Goal: Check status: Check status

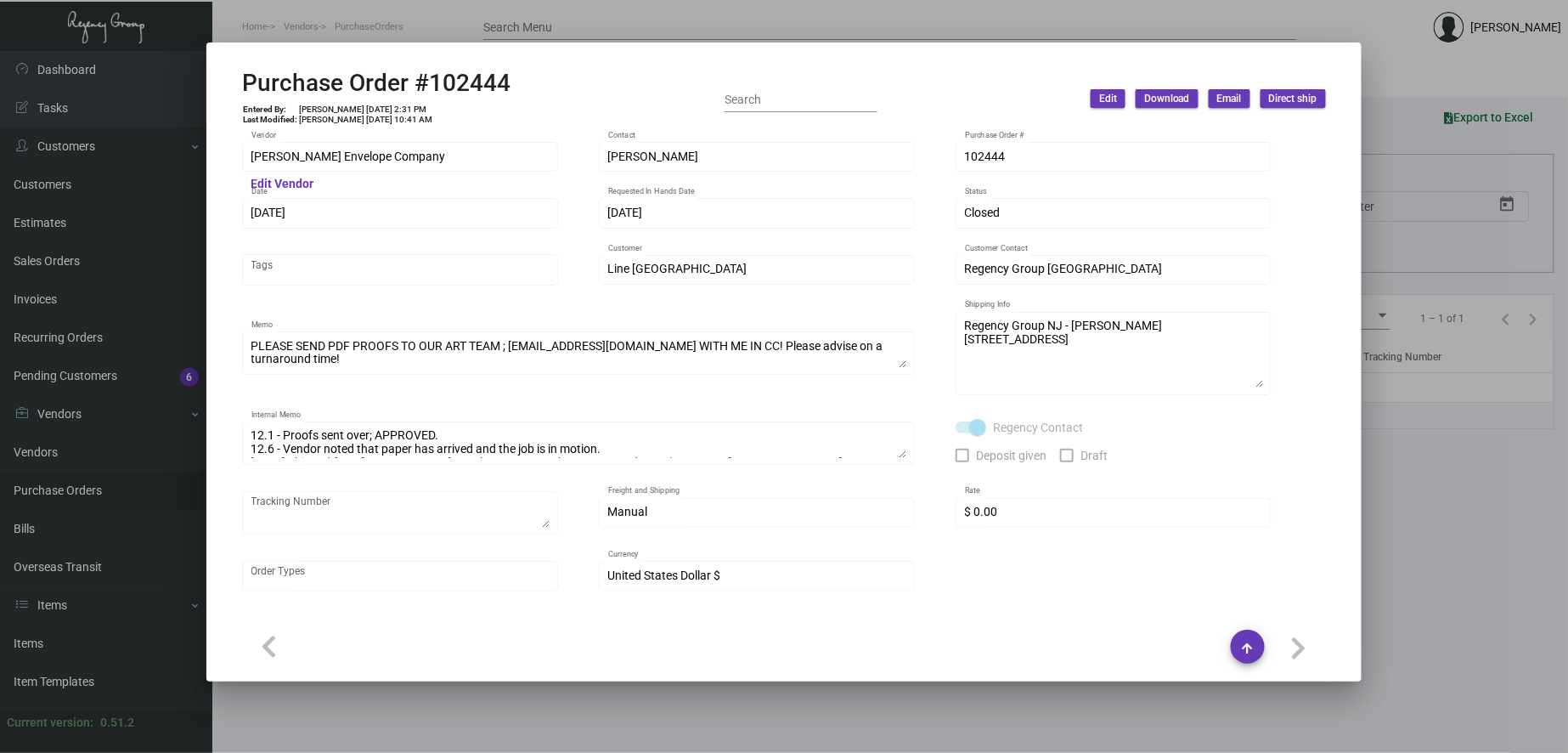
scroll to position [786, 0]
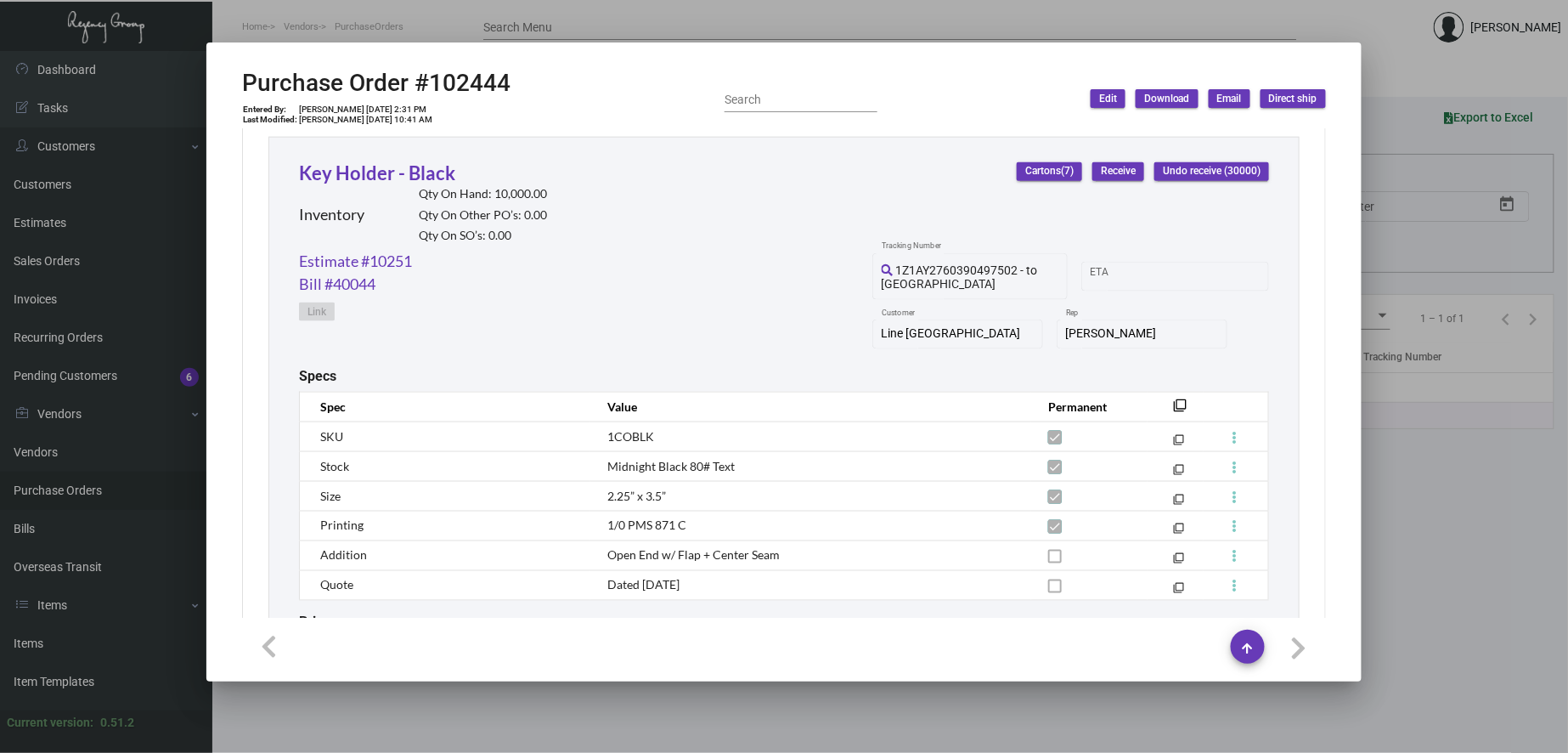
click at [336, 13] on div at bounding box center [784, 376] width 1568 height 753
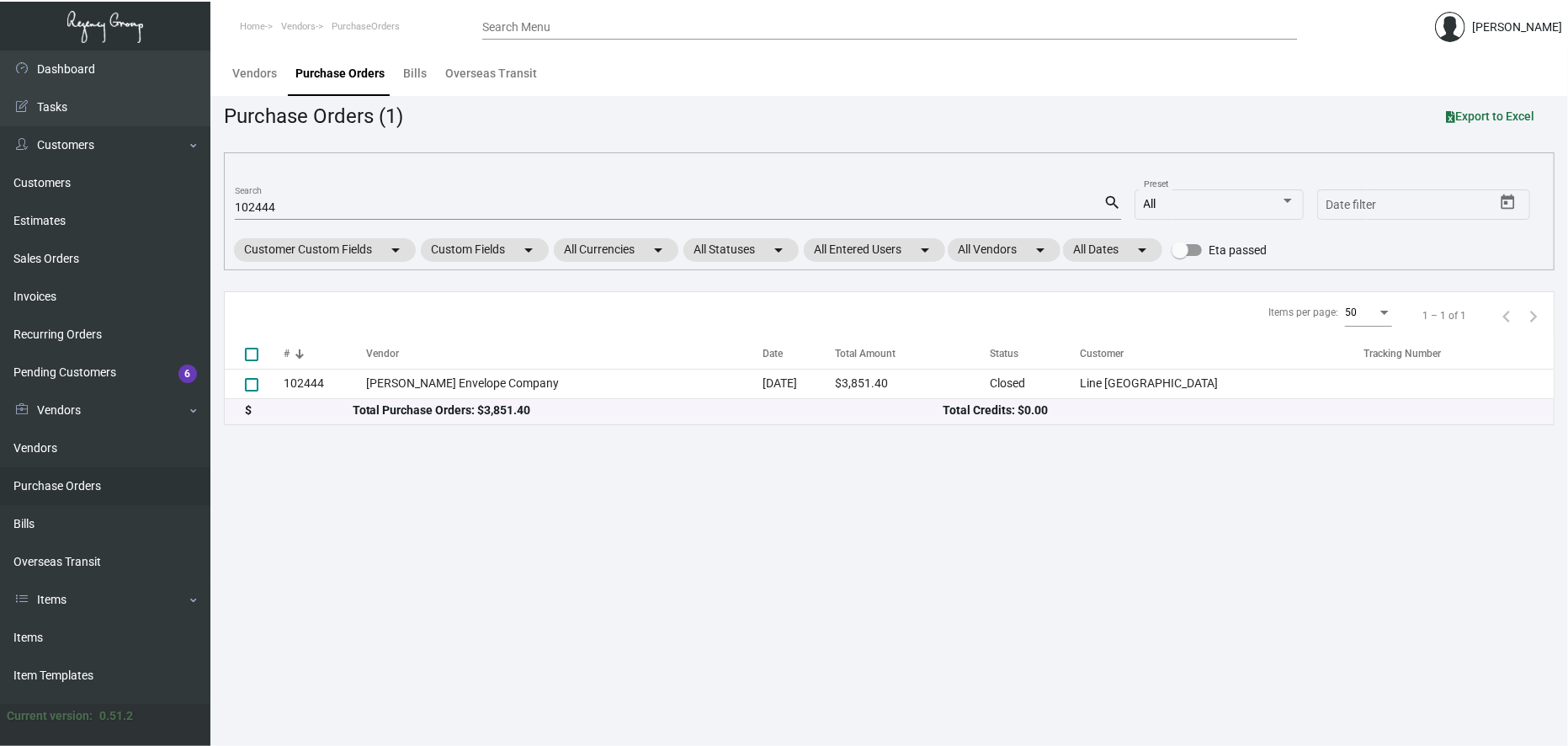
click at [260, 205] on input "102444" at bounding box center [668, 208] width 869 height 14
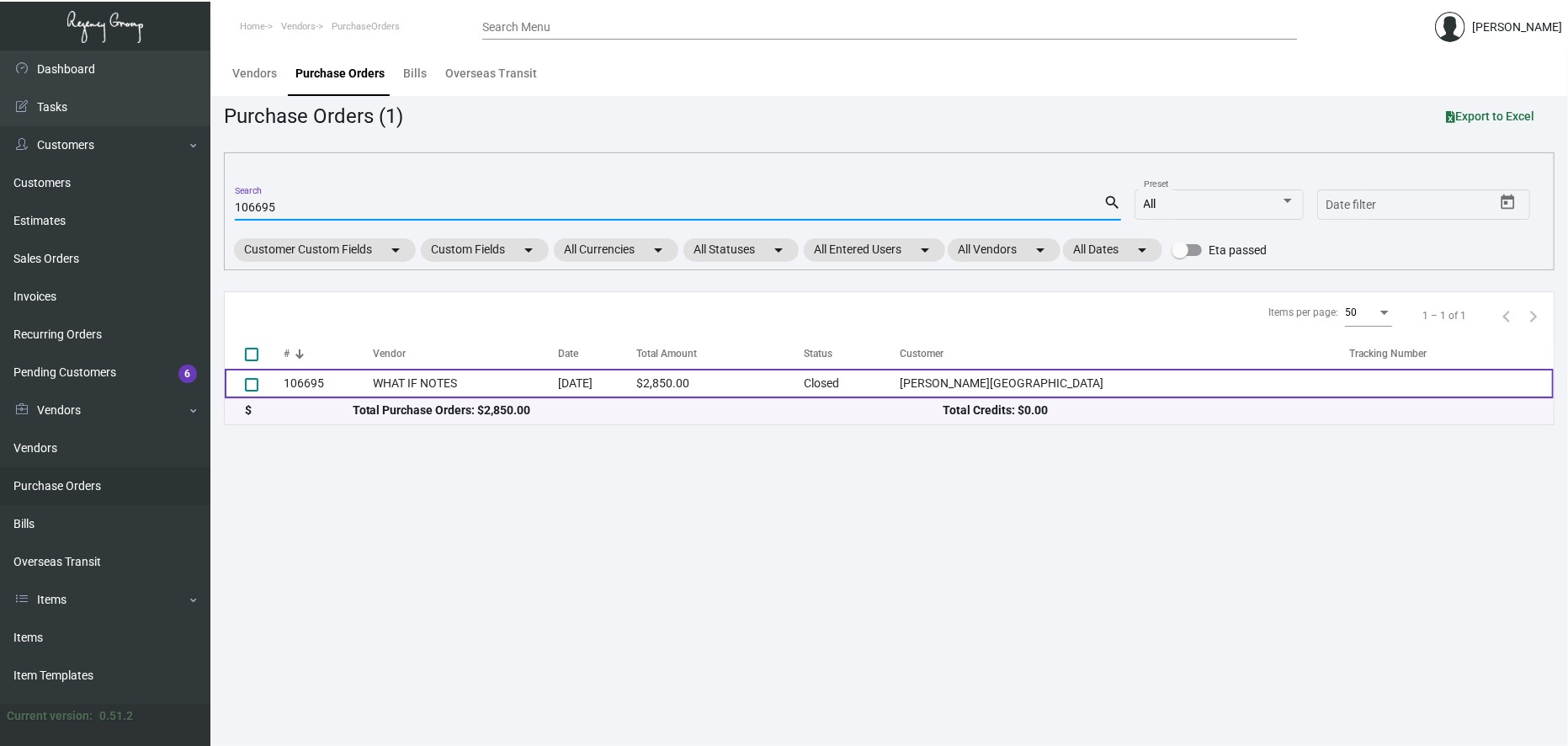
type input "106695"
click at [419, 368] on td "WHAT IF NOTES" at bounding box center [466, 383] width 186 height 29
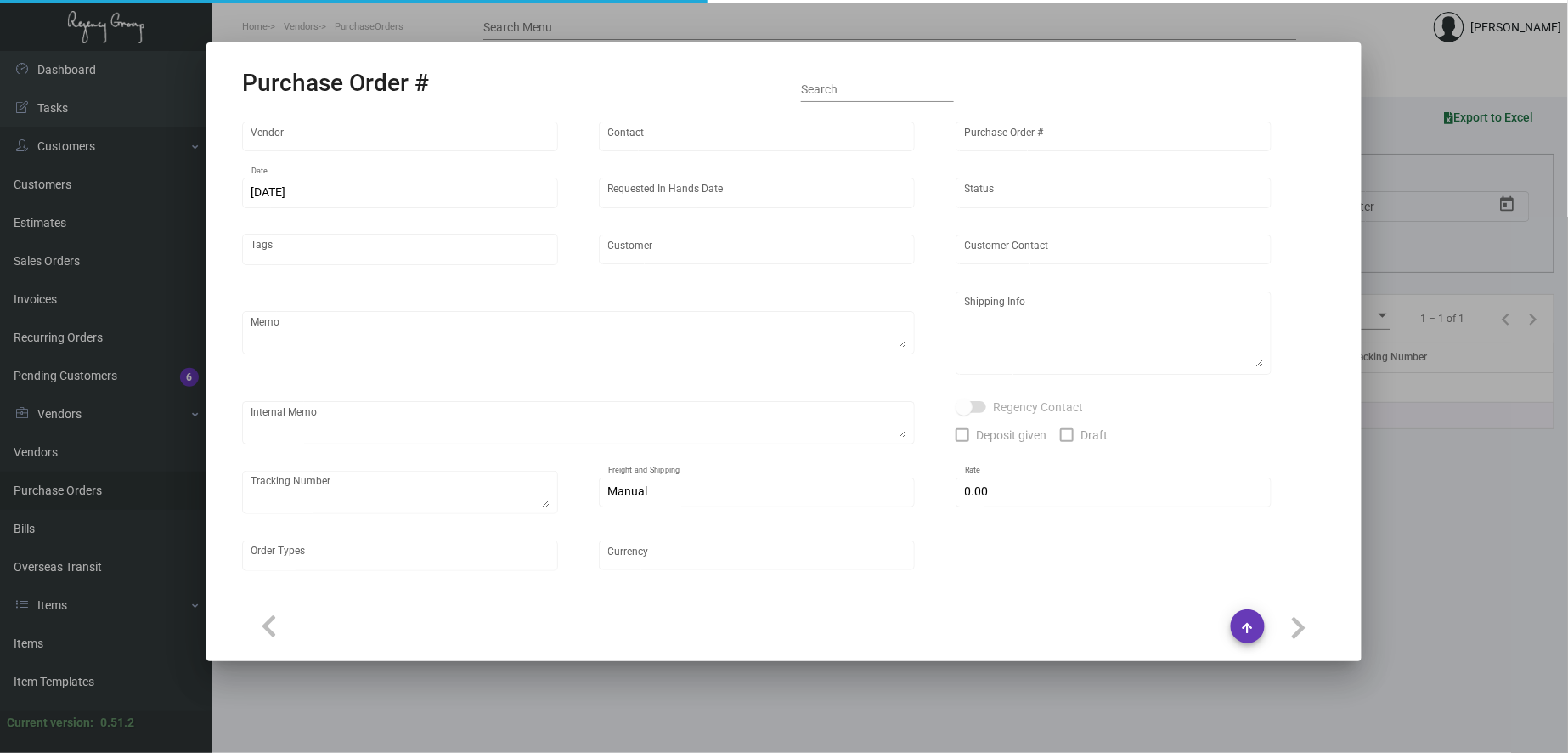
type input "WHAT IF NOTES"
type input "MISSING INFO MISSING INFO"
type input "106695"
type input "[DATE]"
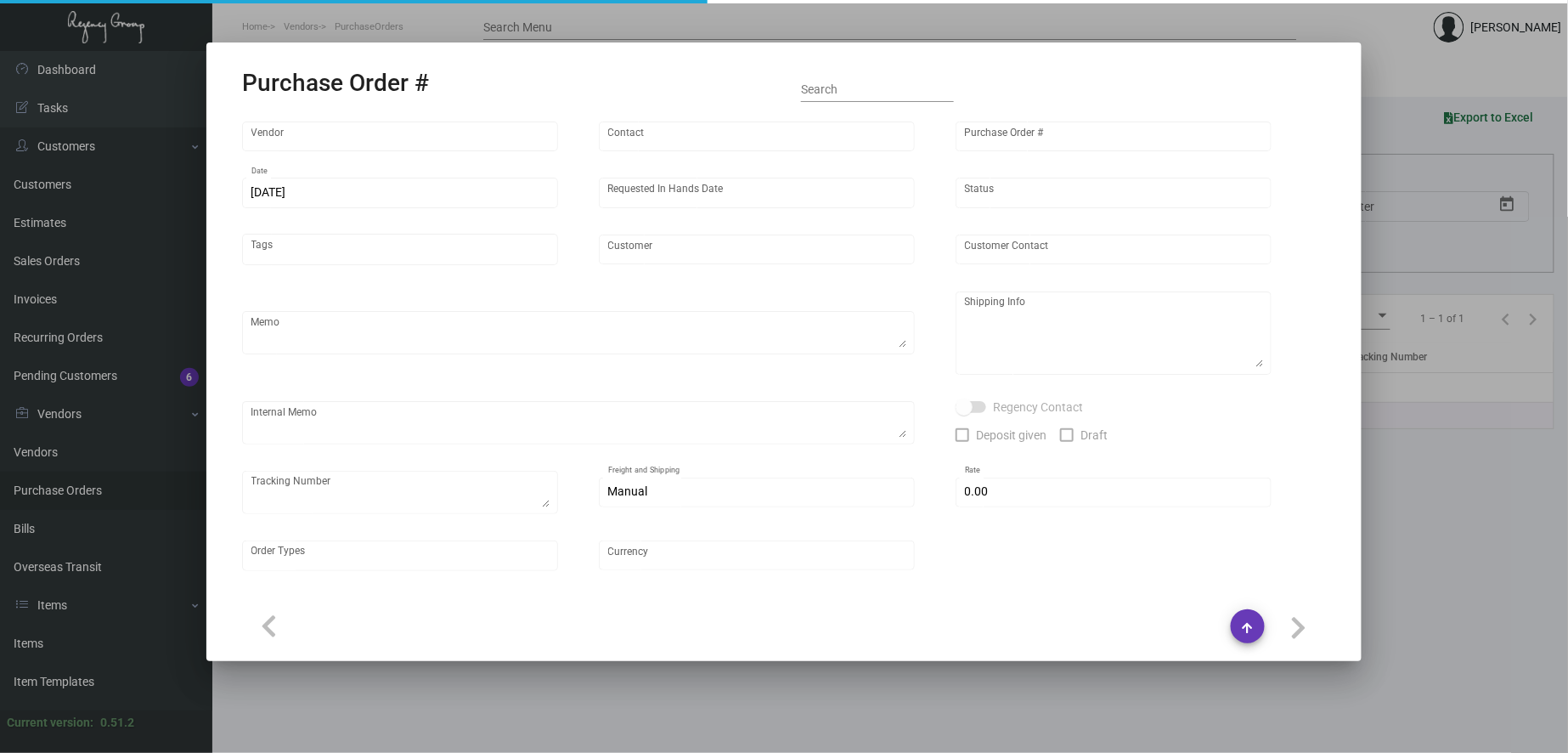
type input "[PERSON_NAME][GEOGRAPHIC_DATA]"
type input "[PERSON_NAME]"
type textarea "Reorder - Purchase Order #90793 / Please reach out to SH for UPS labels."
type textarea "[PERSON_NAME][GEOGRAPHIC_DATA] - [PERSON_NAME] [STREET_ADDRESS][US_STATE]"
type textarea "8/8 - Requested ESD. 8/9 - "No fishing date yet. Waiting for paper." 8/13 - Req…"
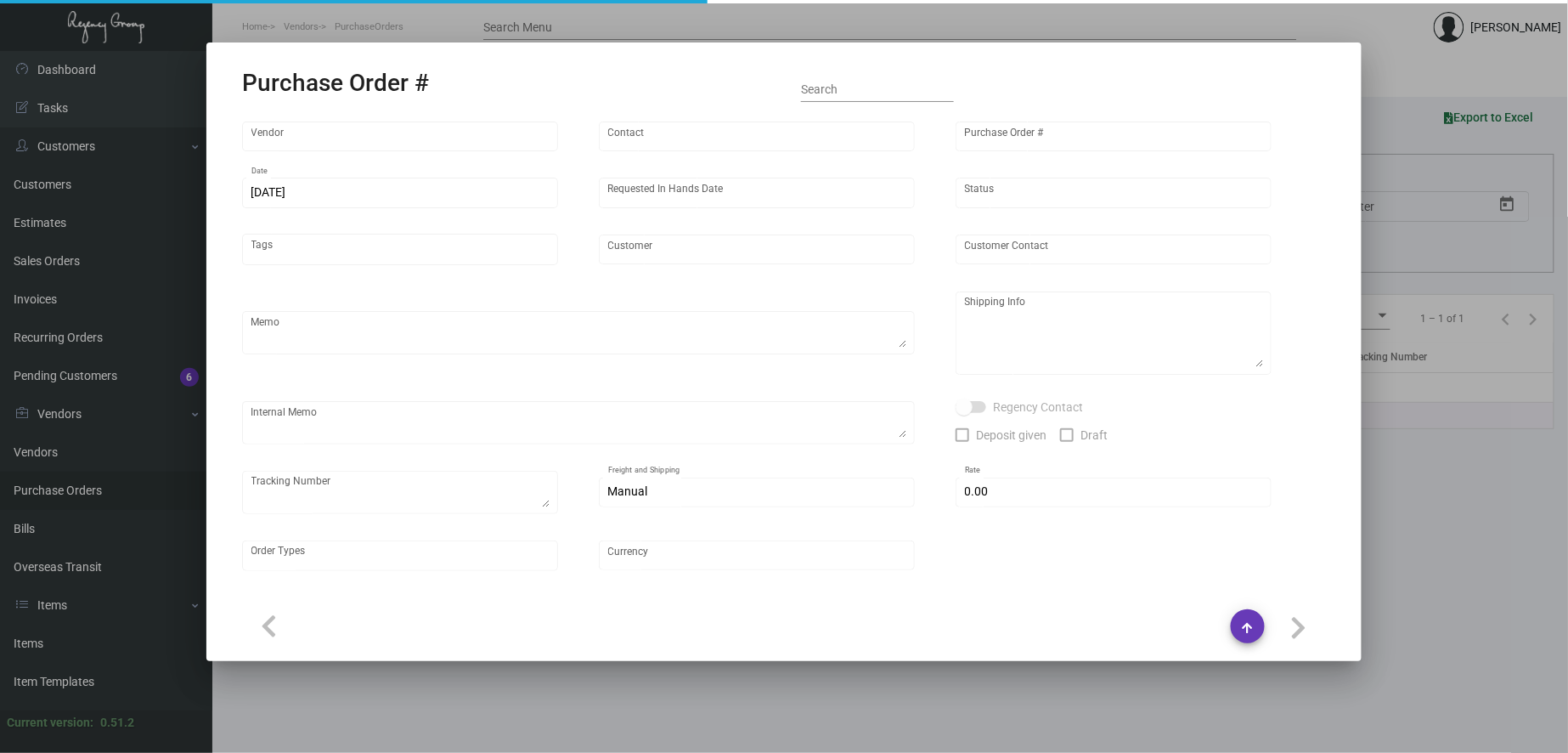
type input "$ 0.00"
type input "United States Dollar $"
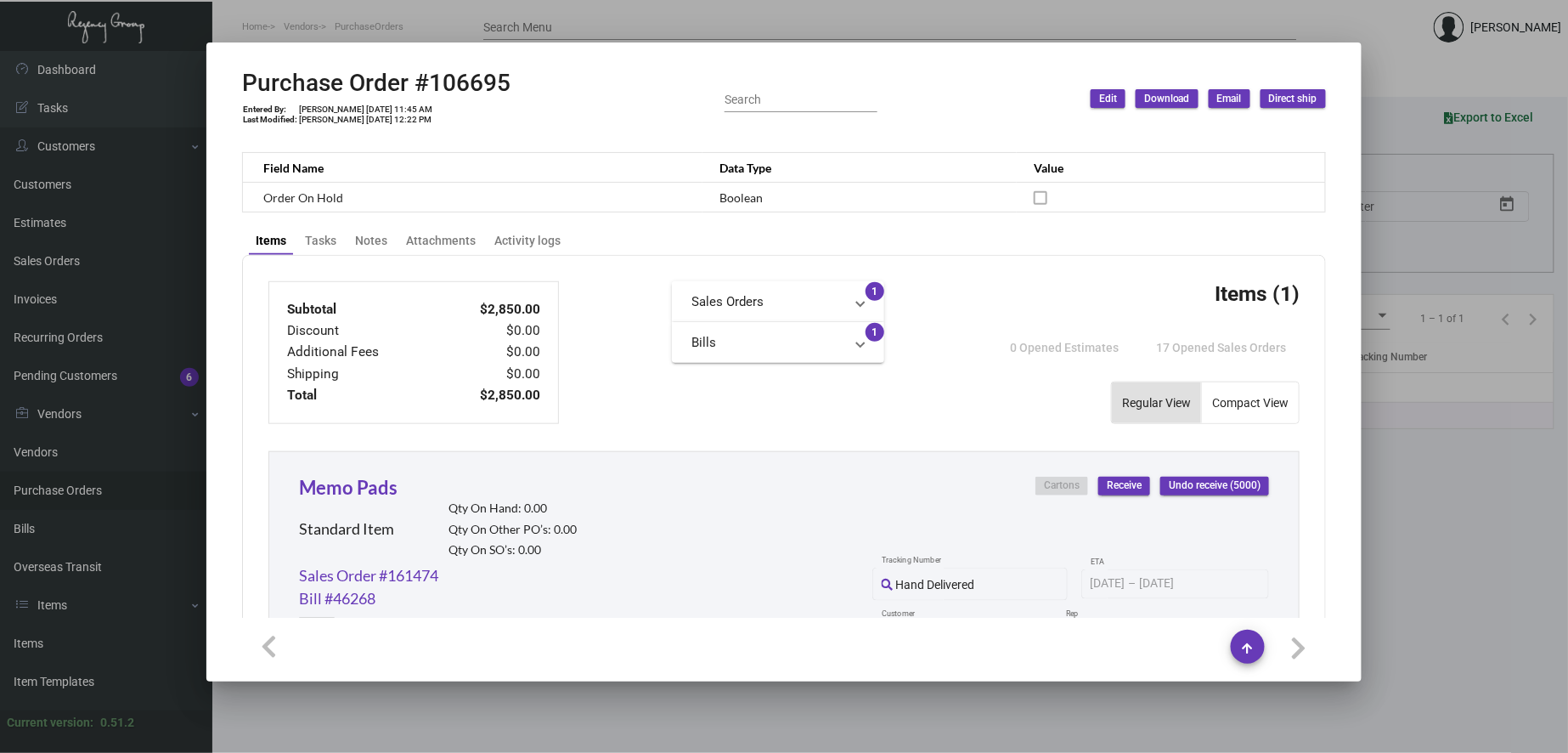
scroll to position [629, 0]
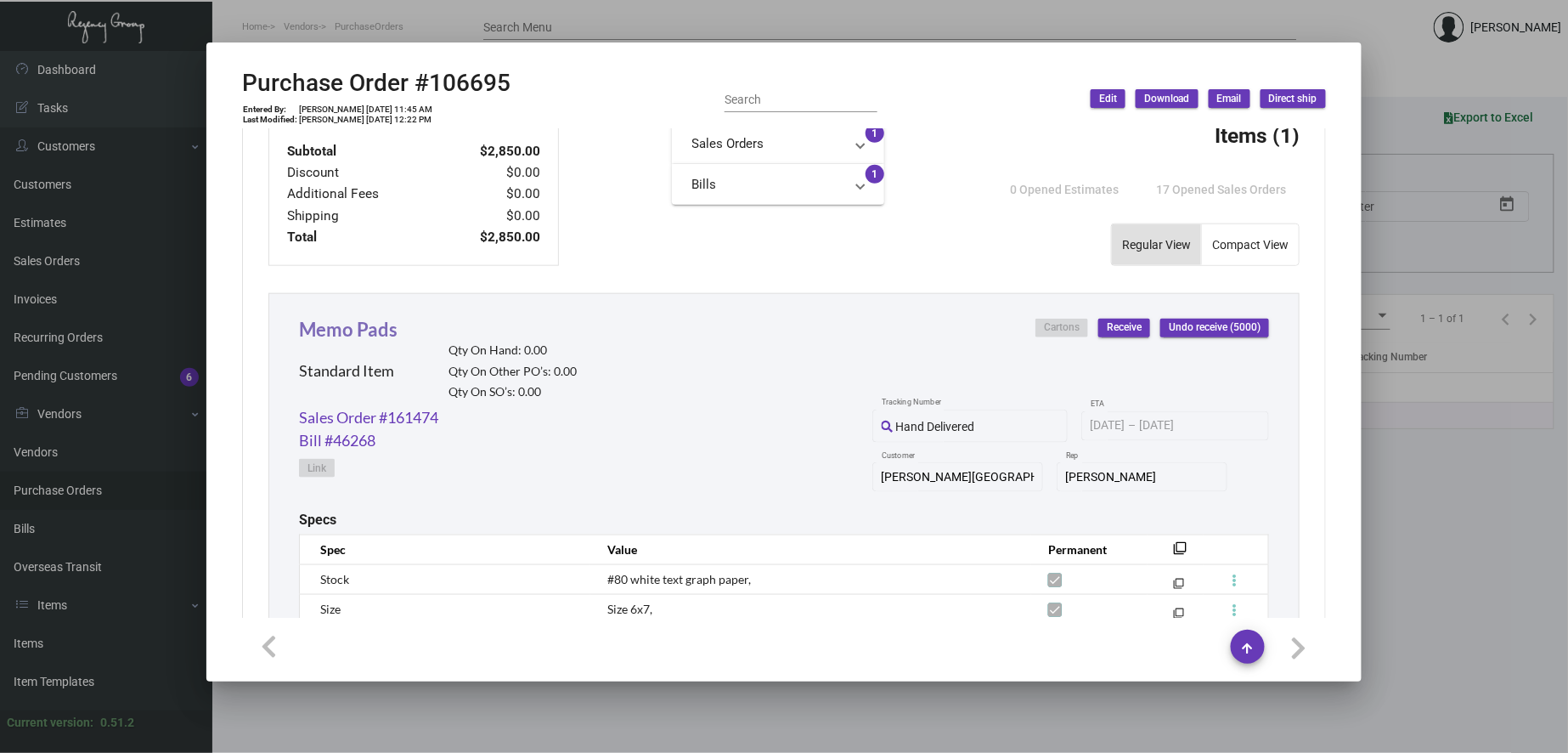
click at [357, 326] on link "Memo Pads" at bounding box center [347, 329] width 98 height 23
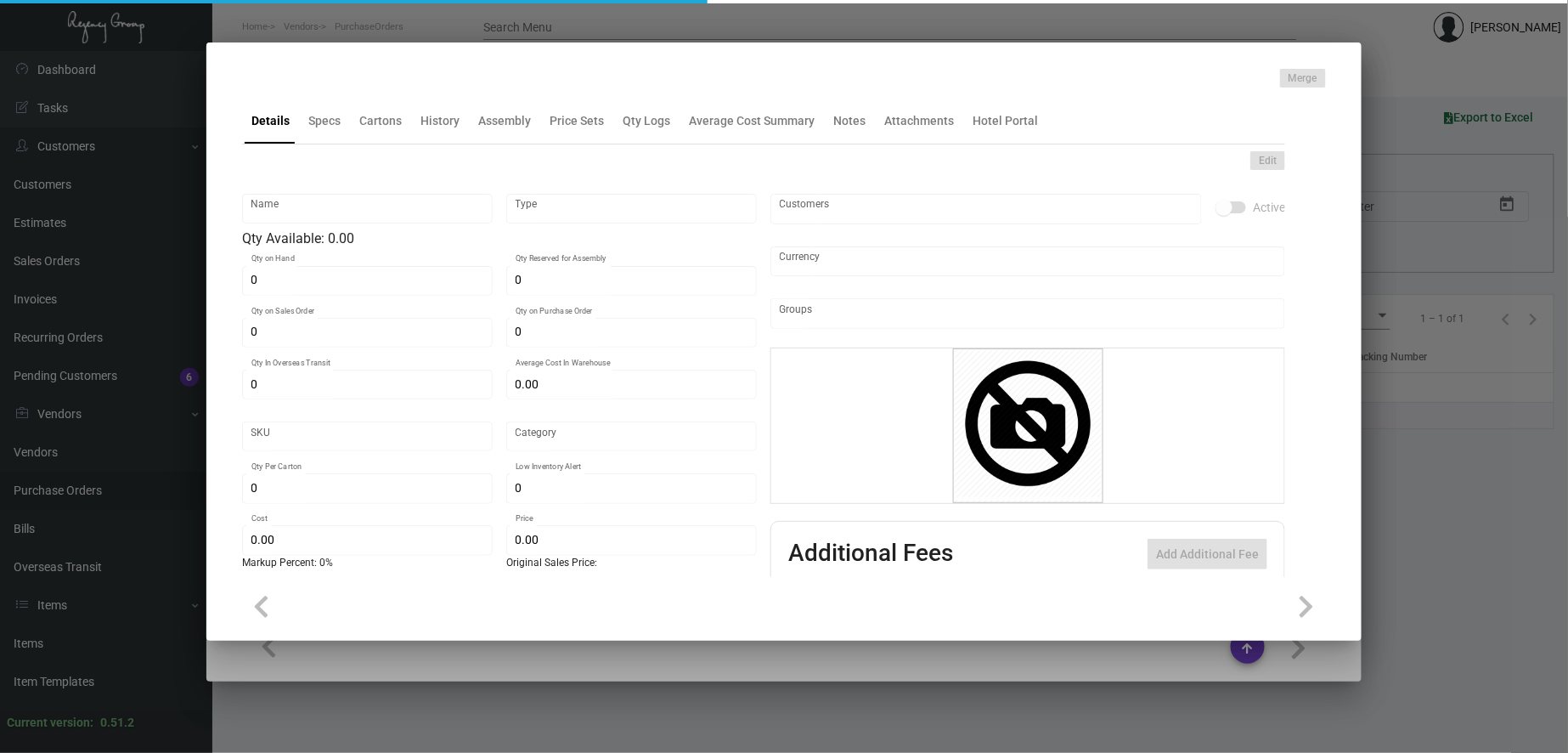
type input "Memo Pads"
type input "Standard Item"
type input "$ 0.00"
type input "955-Notepad-67"
type input "Standard"
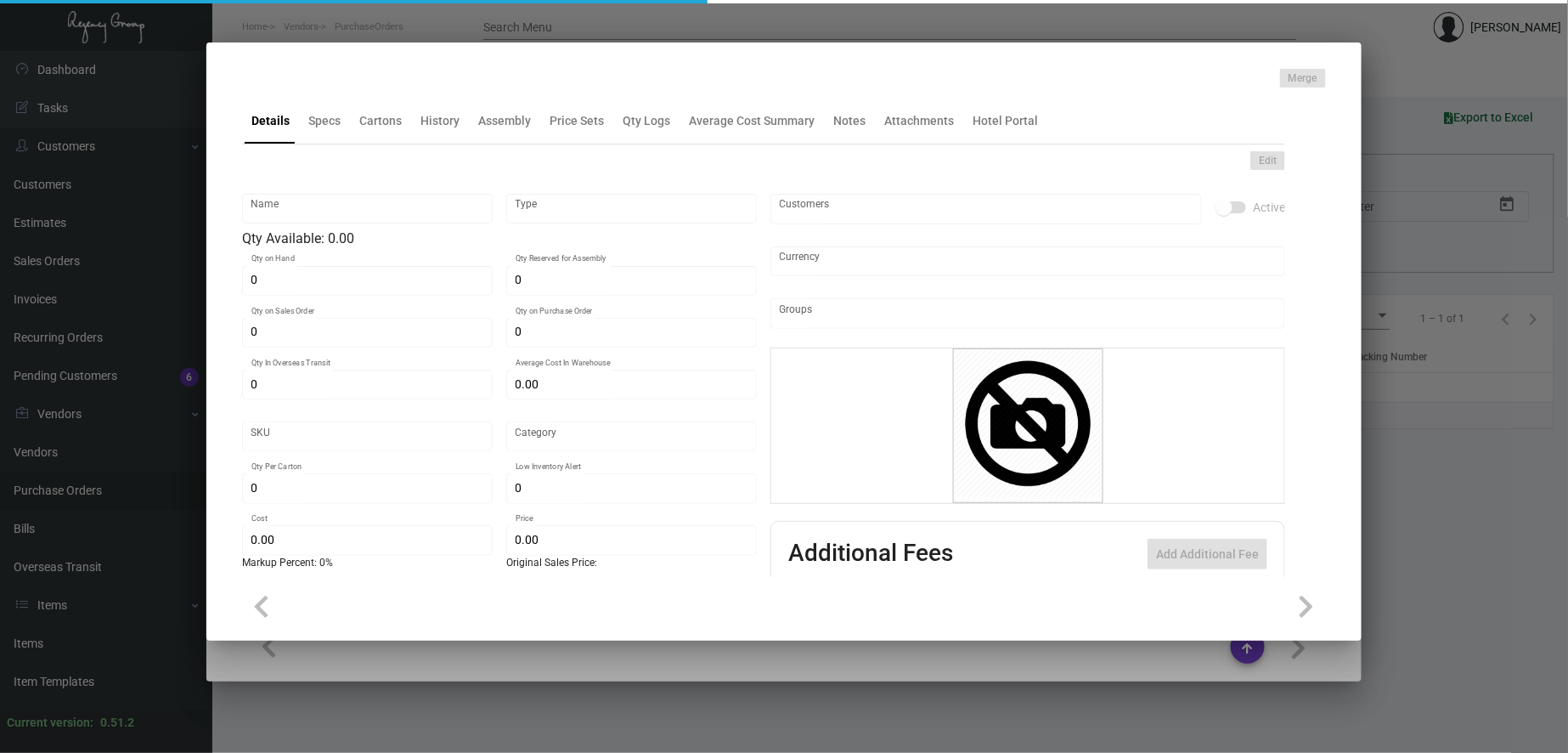
type input "$ 0.57"
type input "$ 1.03"
checkbox input "true"
type input "United States Dollar $"
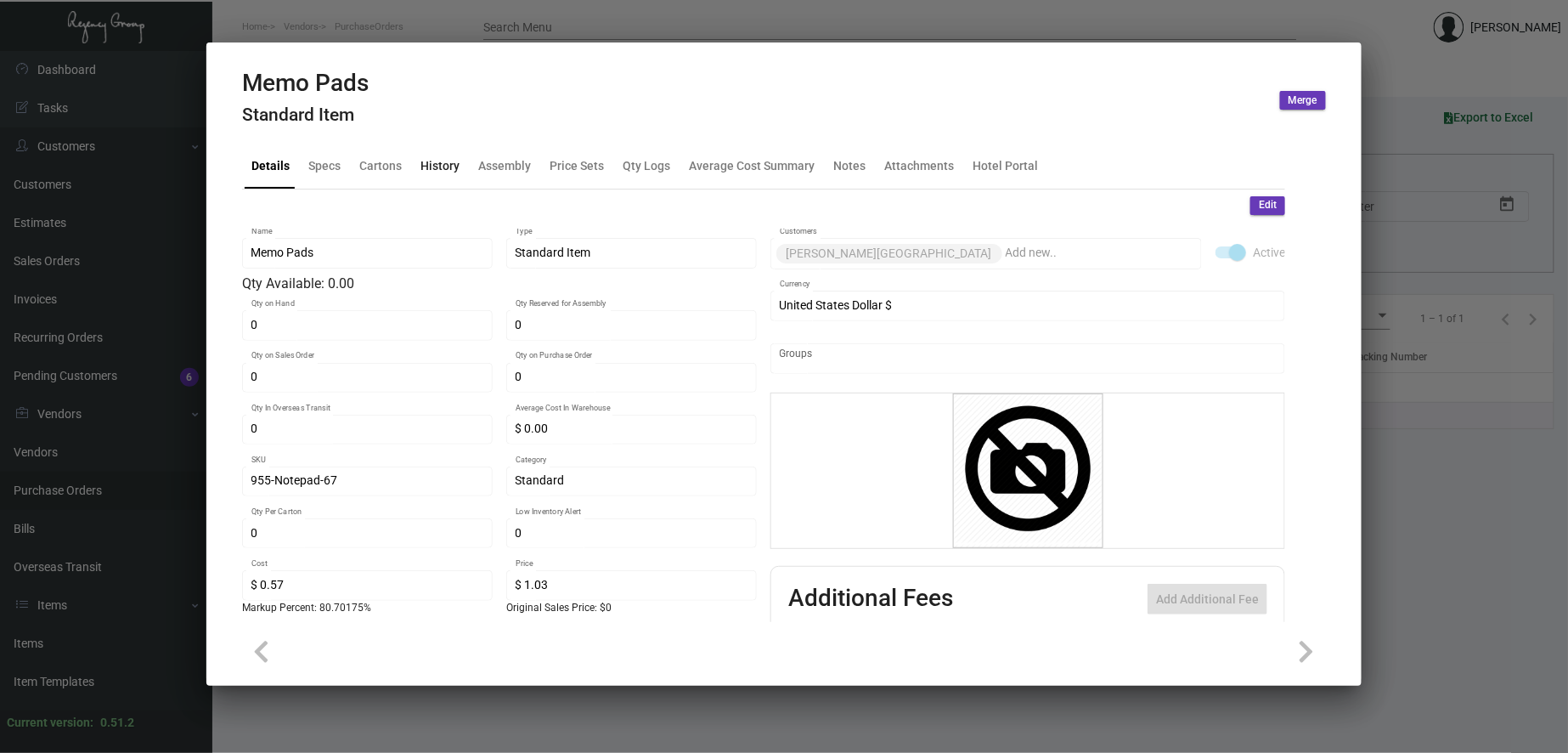
click at [444, 170] on div "History" at bounding box center [440, 165] width 39 height 17
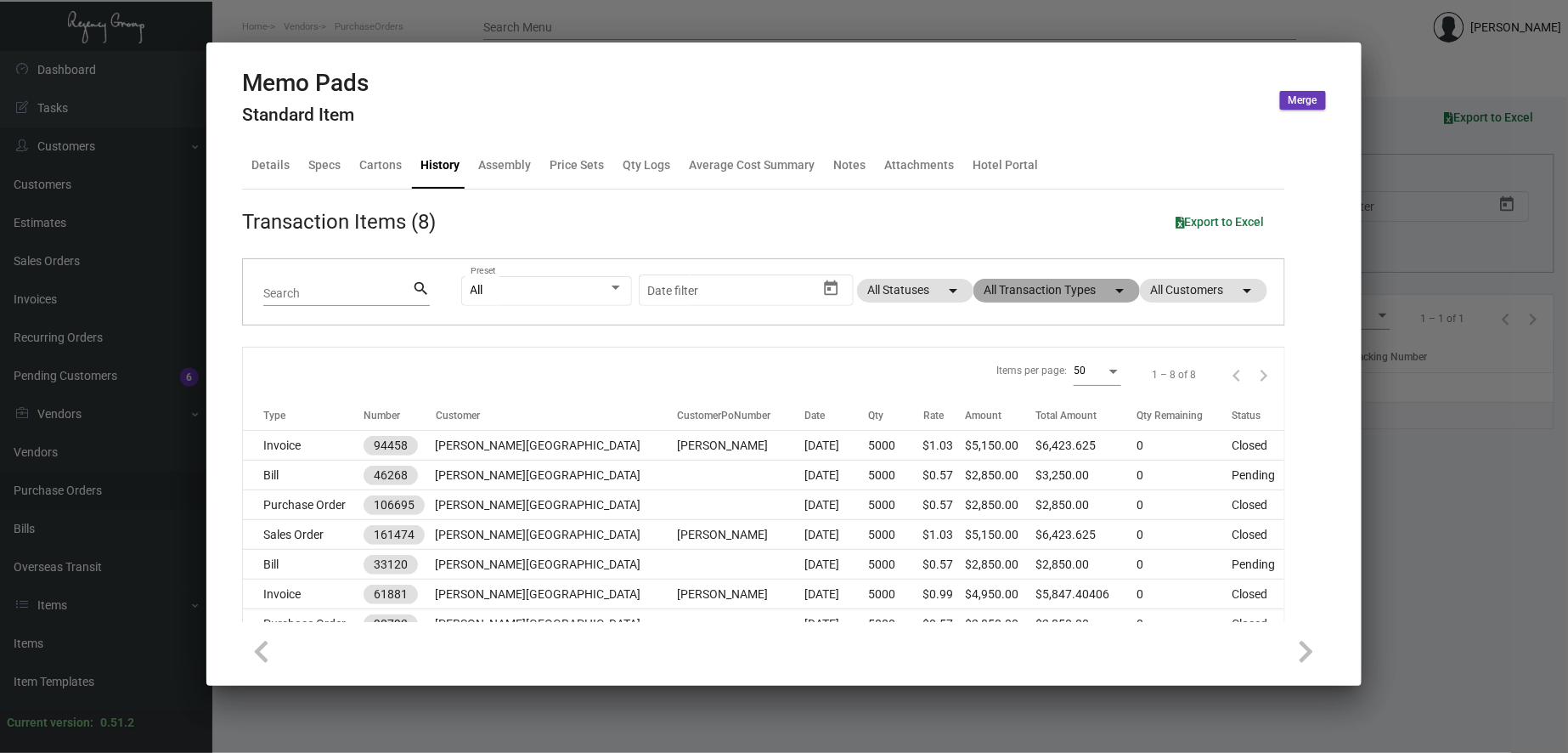
click at [998, 292] on mat-chip "All Transaction Types arrow_drop_down" at bounding box center [1056, 290] width 166 height 24
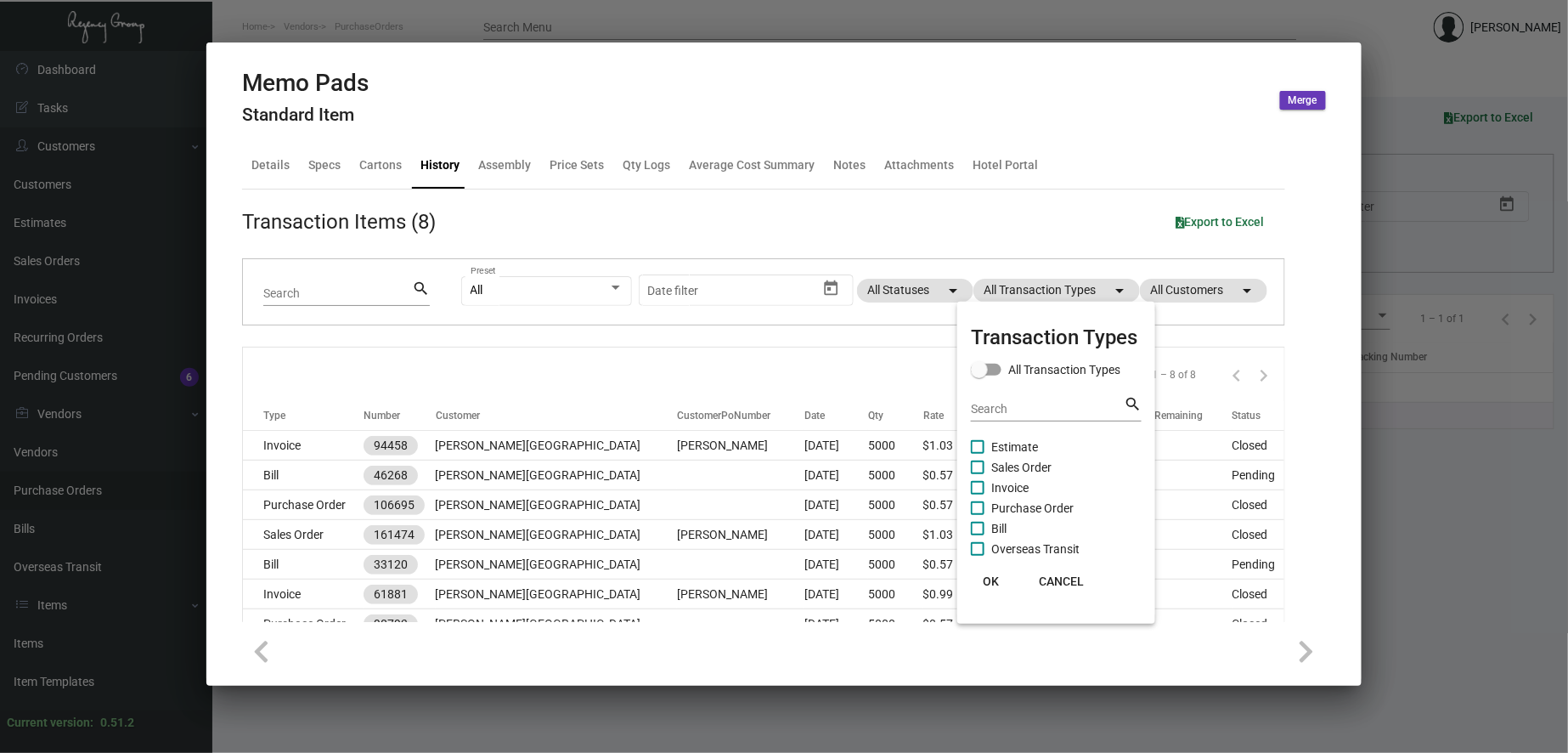
click at [1037, 507] on span "Purchase Order" at bounding box center [1033, 508] width 83 height 20
click at [978, 514] on input "Purchase Order" at bounding box center [977, 514] width 1 height 1
checkbox input "true"
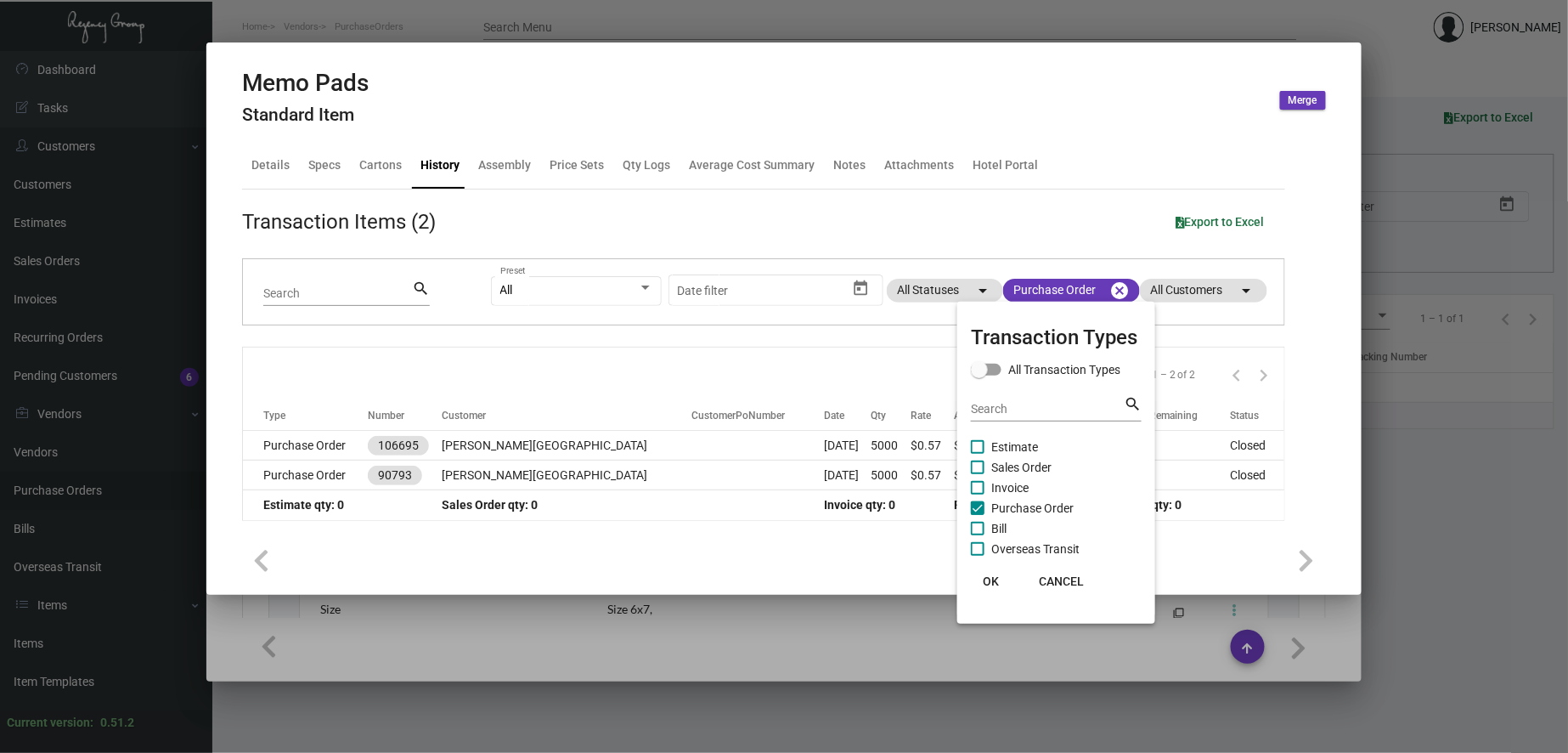
drag, startPoint x: 991, startPoint y: 579, endPoint x: 911, endPoint y: 555, distance: 83.5
click at [989, 579] on span "OK" at bounding box center [992, 582] width 17 height 14
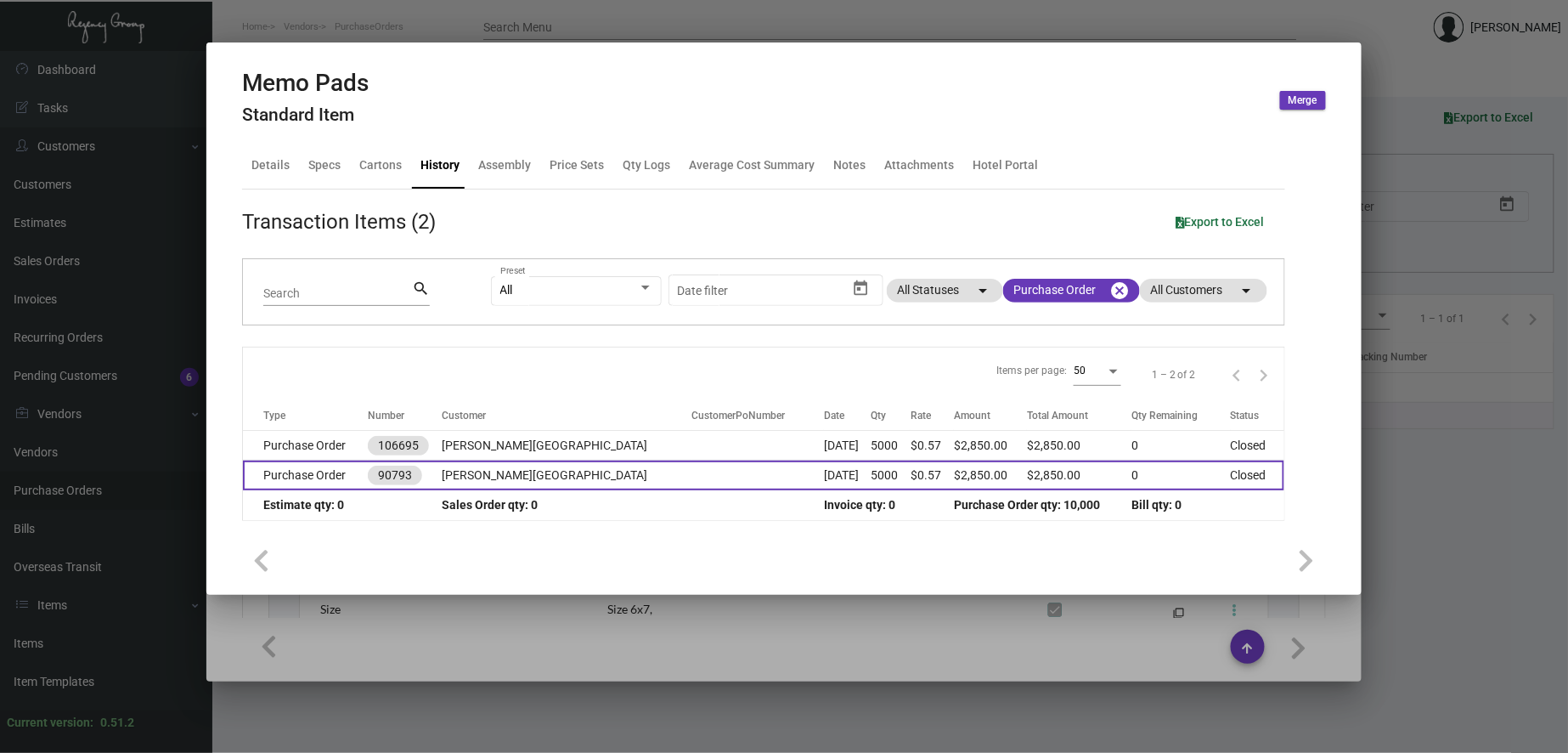
click at [692, 480] on td at bounding box center [758, 475] width 132 height 30
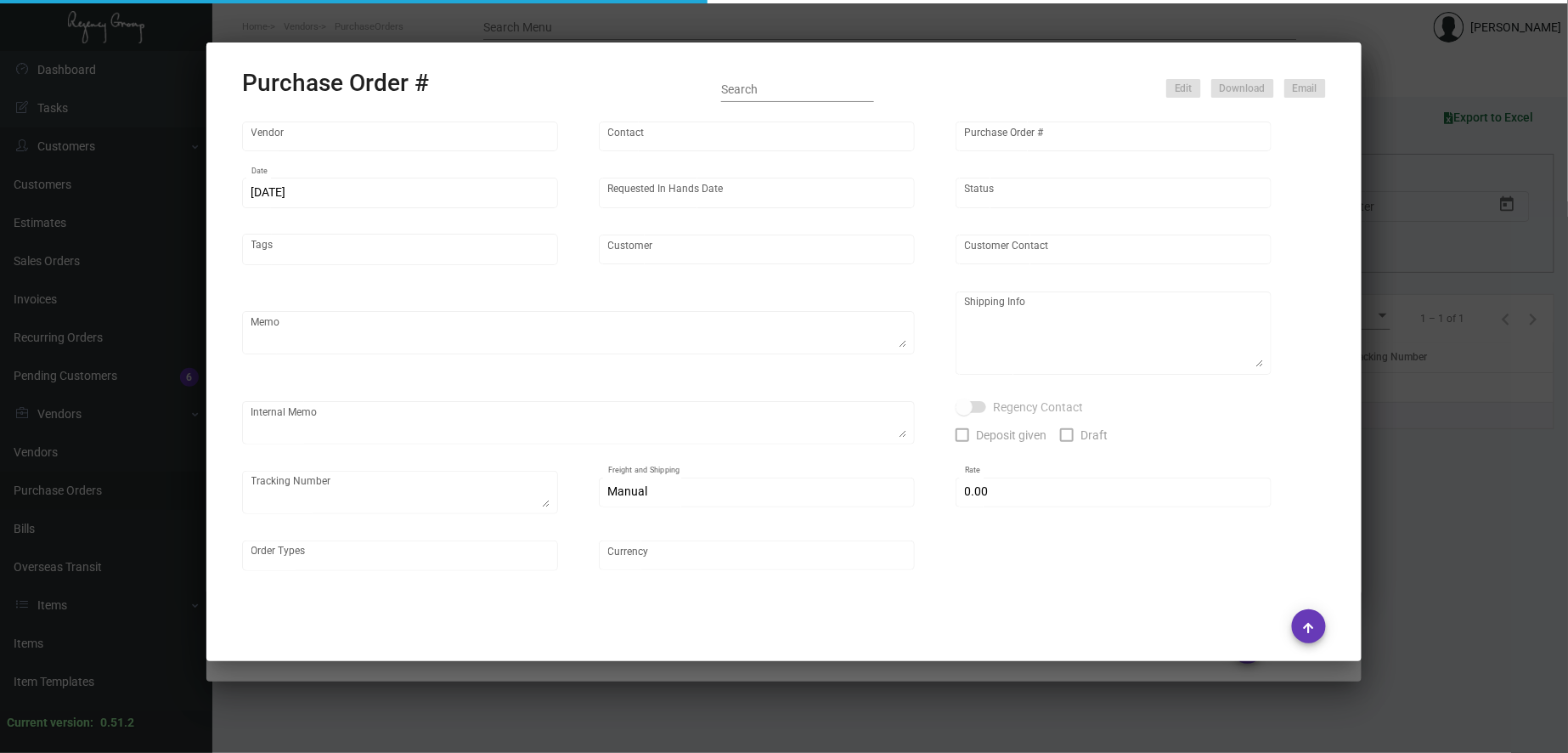
type input "WHAT IF NOTES"
type input "MISSING INFO MISSING INFO"
type input "90793"
type input "[DATE]"
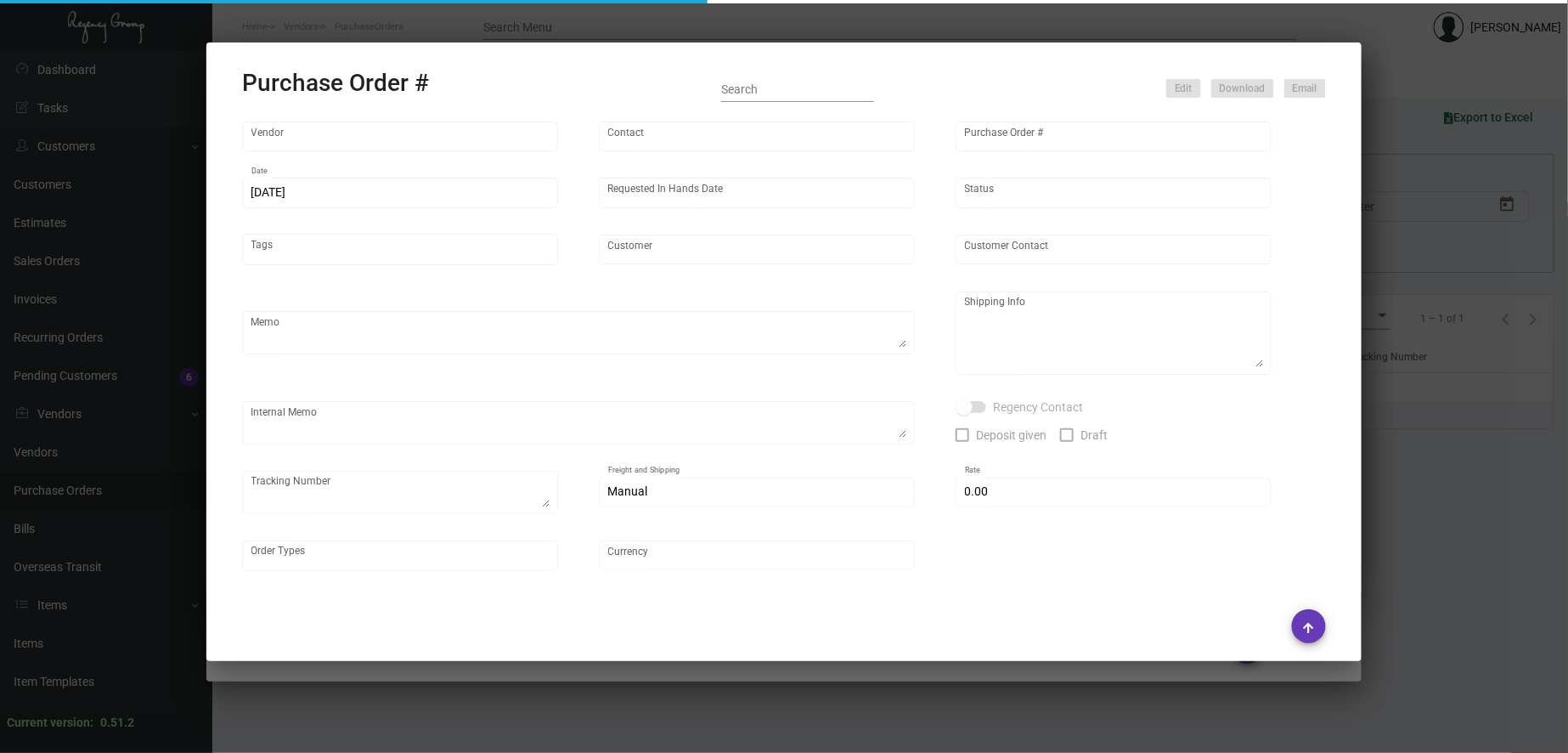
type input "[PERSON_NAME][GEOGRAPHIC_DATA]"
type input "Secondary Billing"
type textarea "[PERSON_NAME] Hotel shipping attn: [PERSON_NAME] General manager [STREET_ADDRES…"
type textarea "3/10, 1 pallet with 3200 picked up, Fast Freight/CSA $415-111675"
type input "$ 0.00"
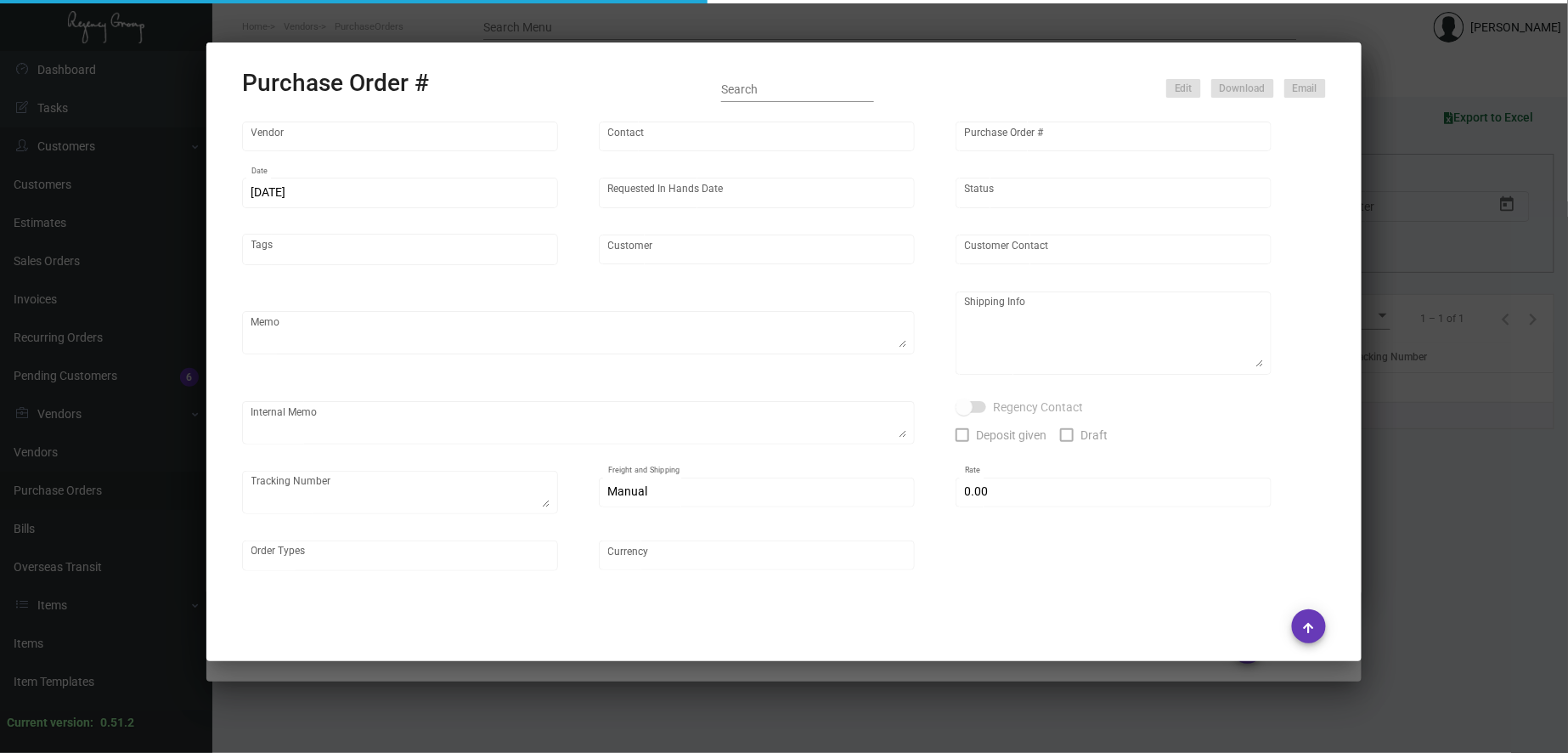
type input "United States Dollar $"
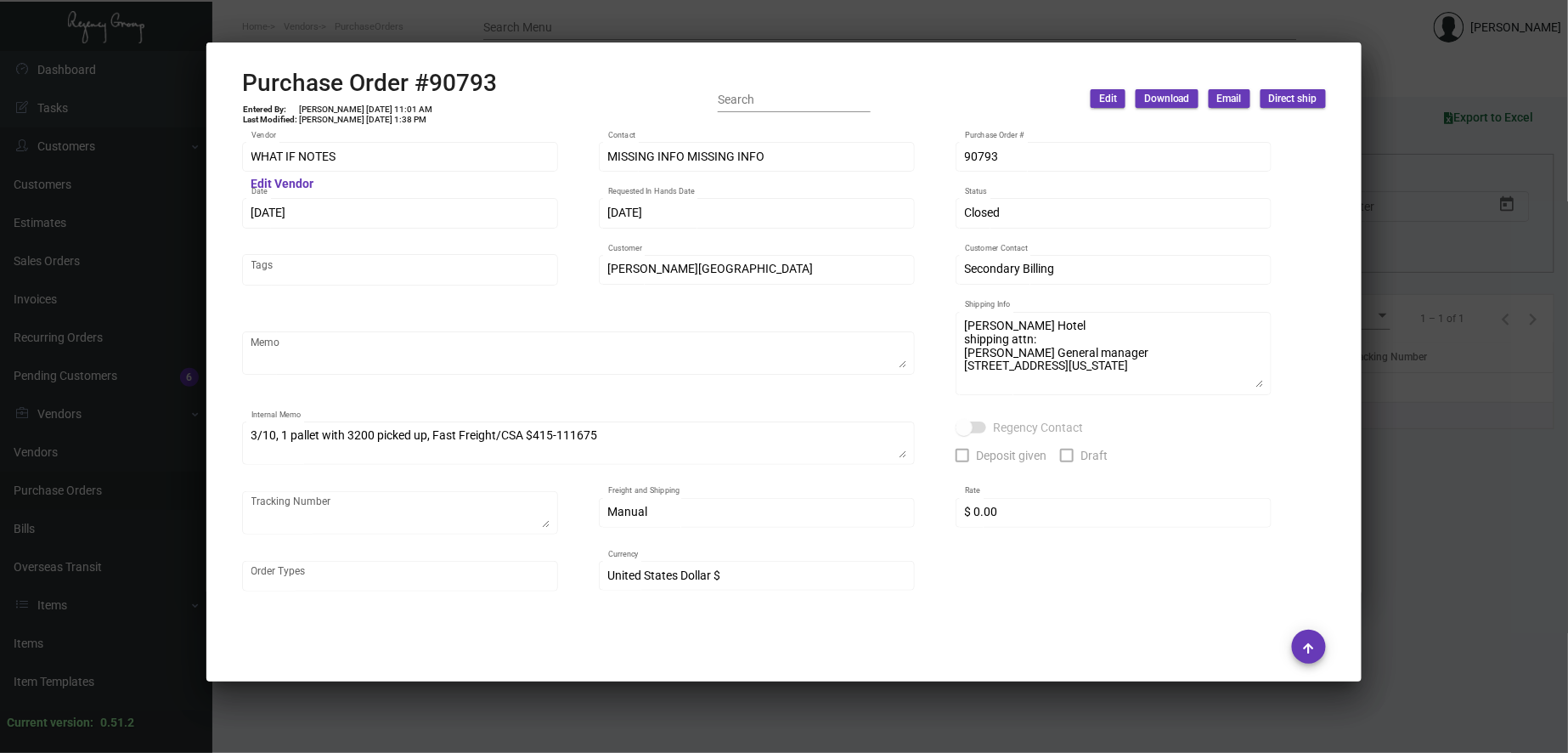
click at [614, 14] on div at bounding box center [784, 376] width 1568 height 753
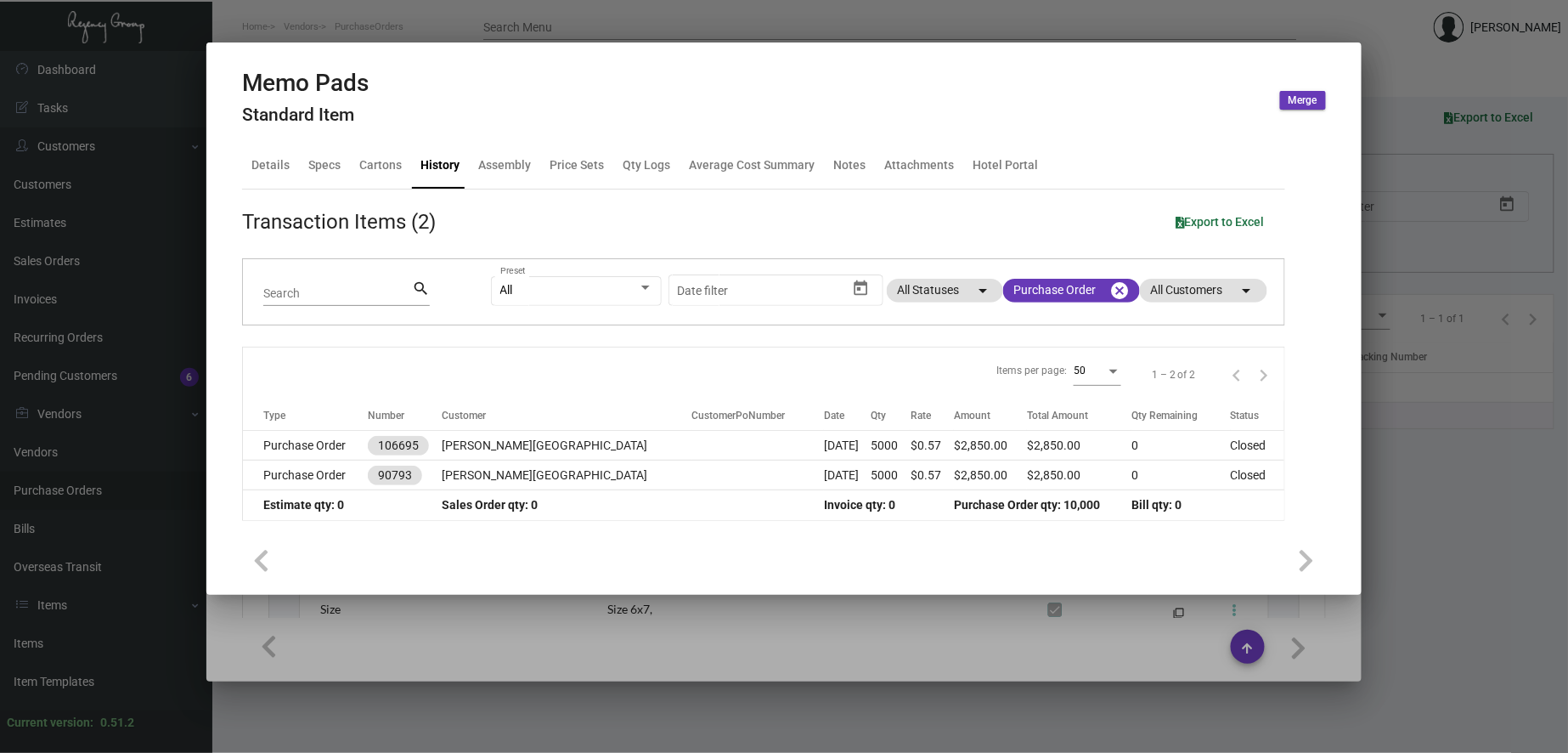
click at [692, 446] on td at bounding box center [758, 446] width 132 height 30
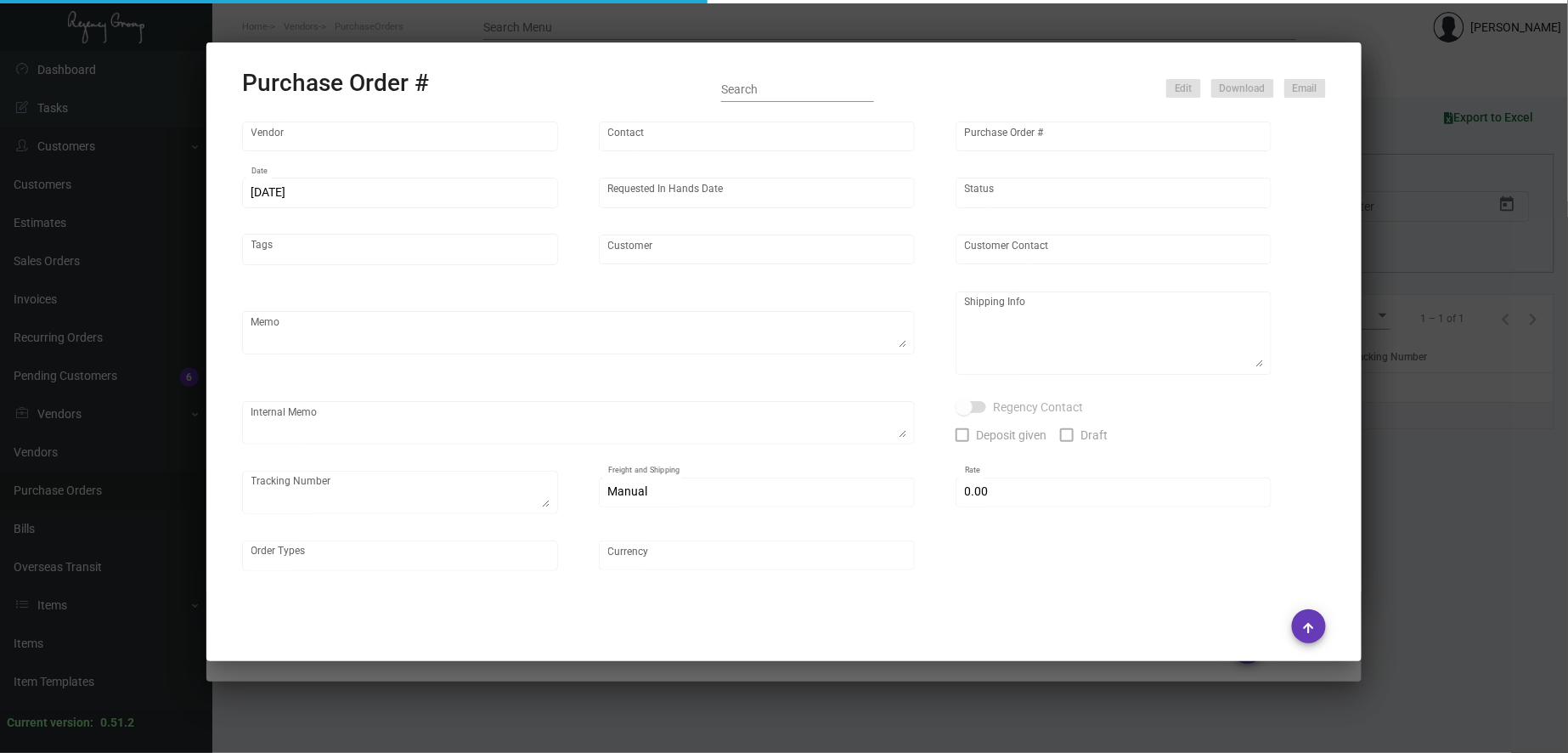
type input "WHAT IF NOTES"
type input "MISSING INFO MISSING INFO"
type input "106695"
type input "[DATE]"
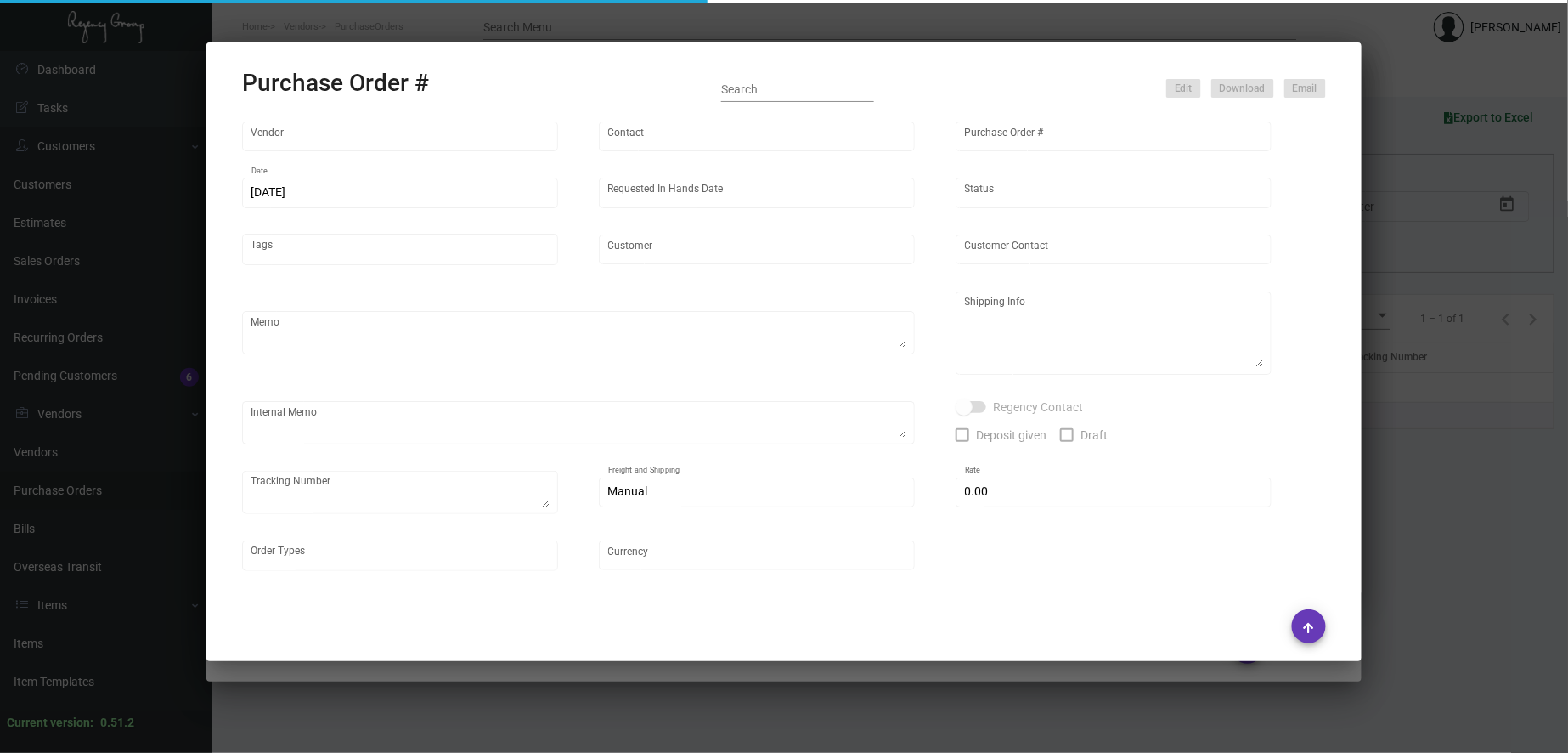
type input "[PERSON_NAME][GEOGRAPHIC_DATA]"
type input "[PERSON_NAME]"
type textarea "Reorder - Purchase Order #90793 / Please reach out to SH for UPS labels."
type textarea "[PERSON_NAME][GEOGRAPHIC_DATA] - [PERSON_NAME] [STREET_ADDRESS][US_STATE]"
type textarea "8/8 - Requested ESD. 8/9 - "No fishing date yet. Waiting for paper." 8/13 - Req…"
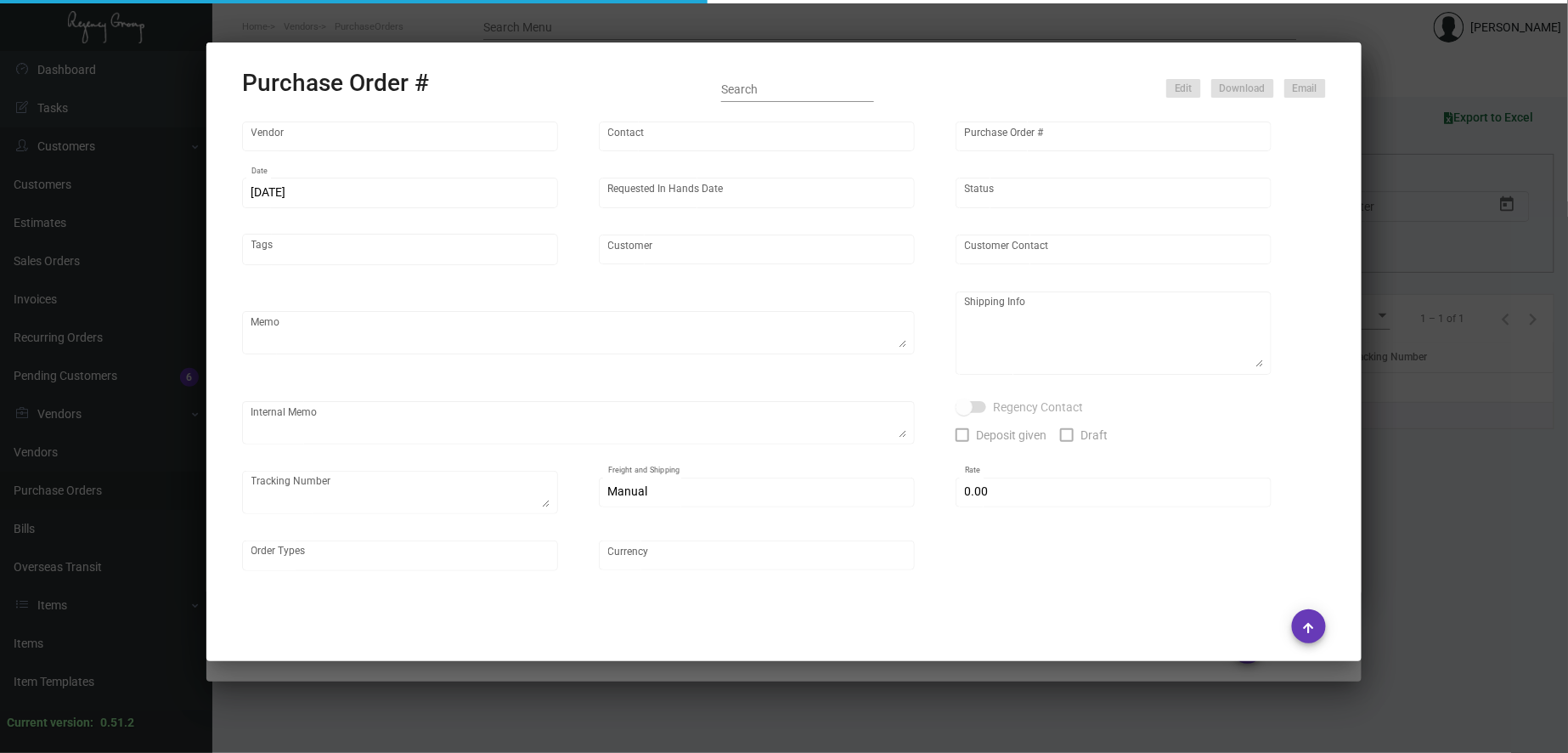
type input "$ 0.00"
type input "United States Dollar $"
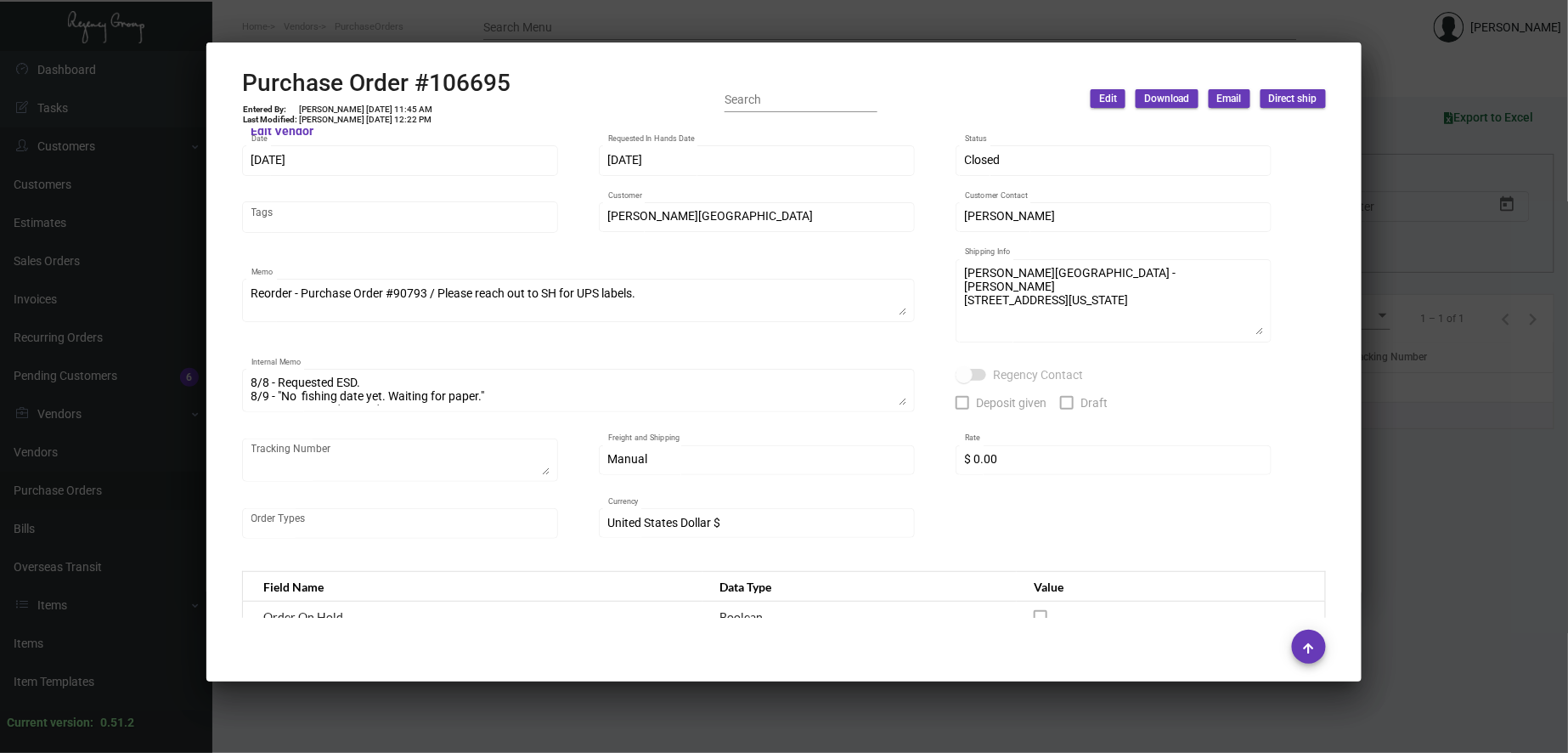
scroll to position [0, 0]
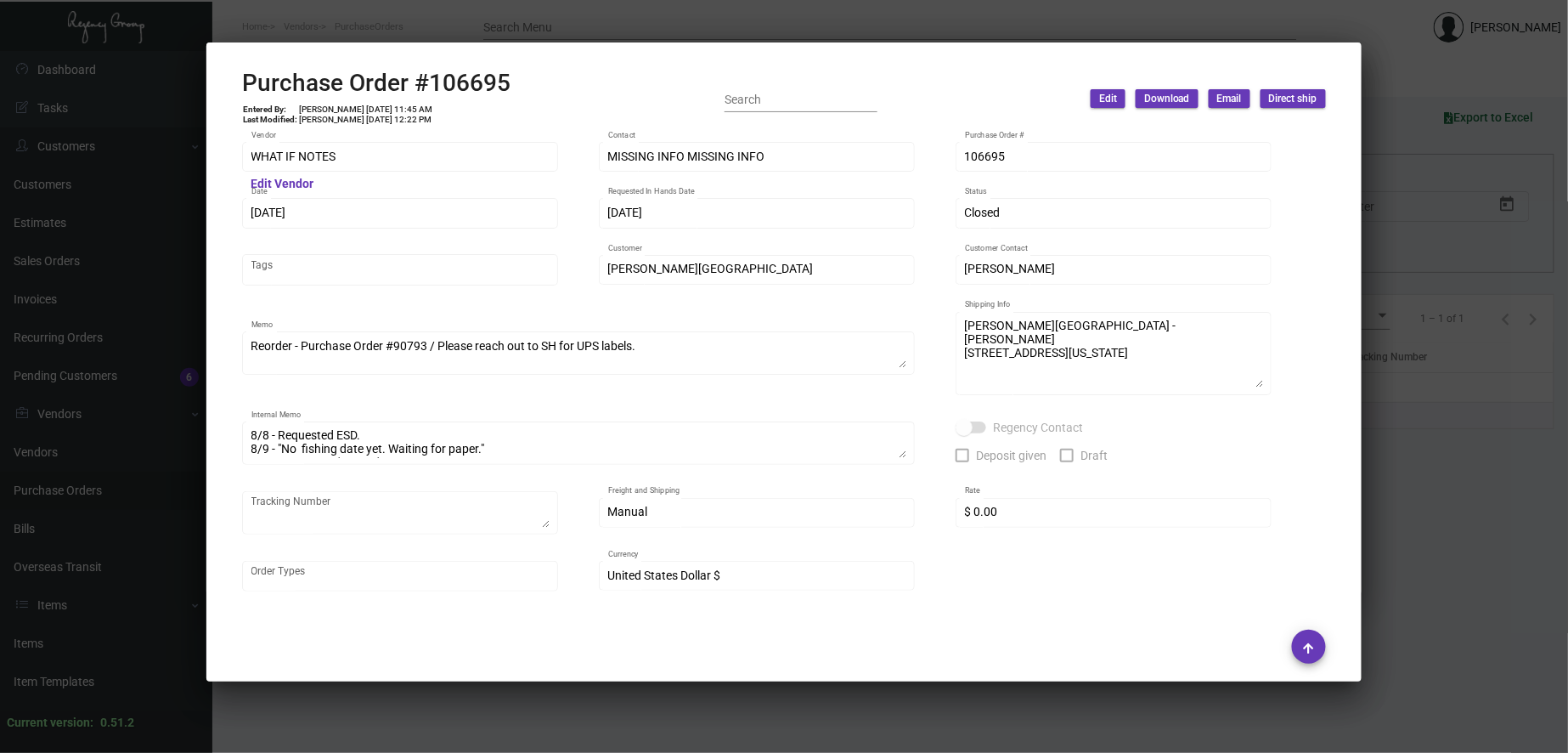
click at [228, 167] on div "WHAT IF NOTES Vendor Edit Vendor MISSING INFO MISSING INFO Contact 106695 Purch…" at bounding box center [784, 373] width 1125 height 489
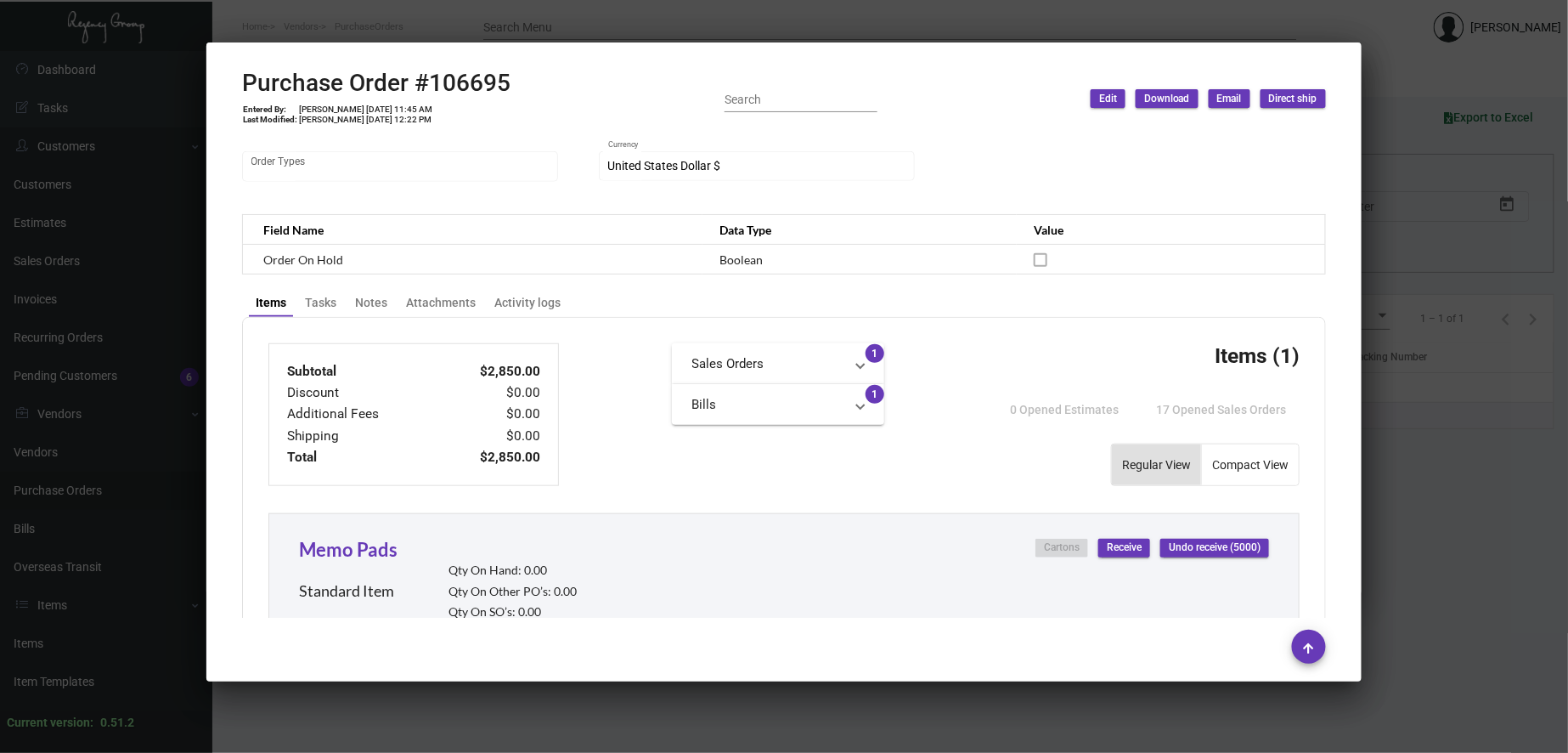
scroll to position [911, 0]
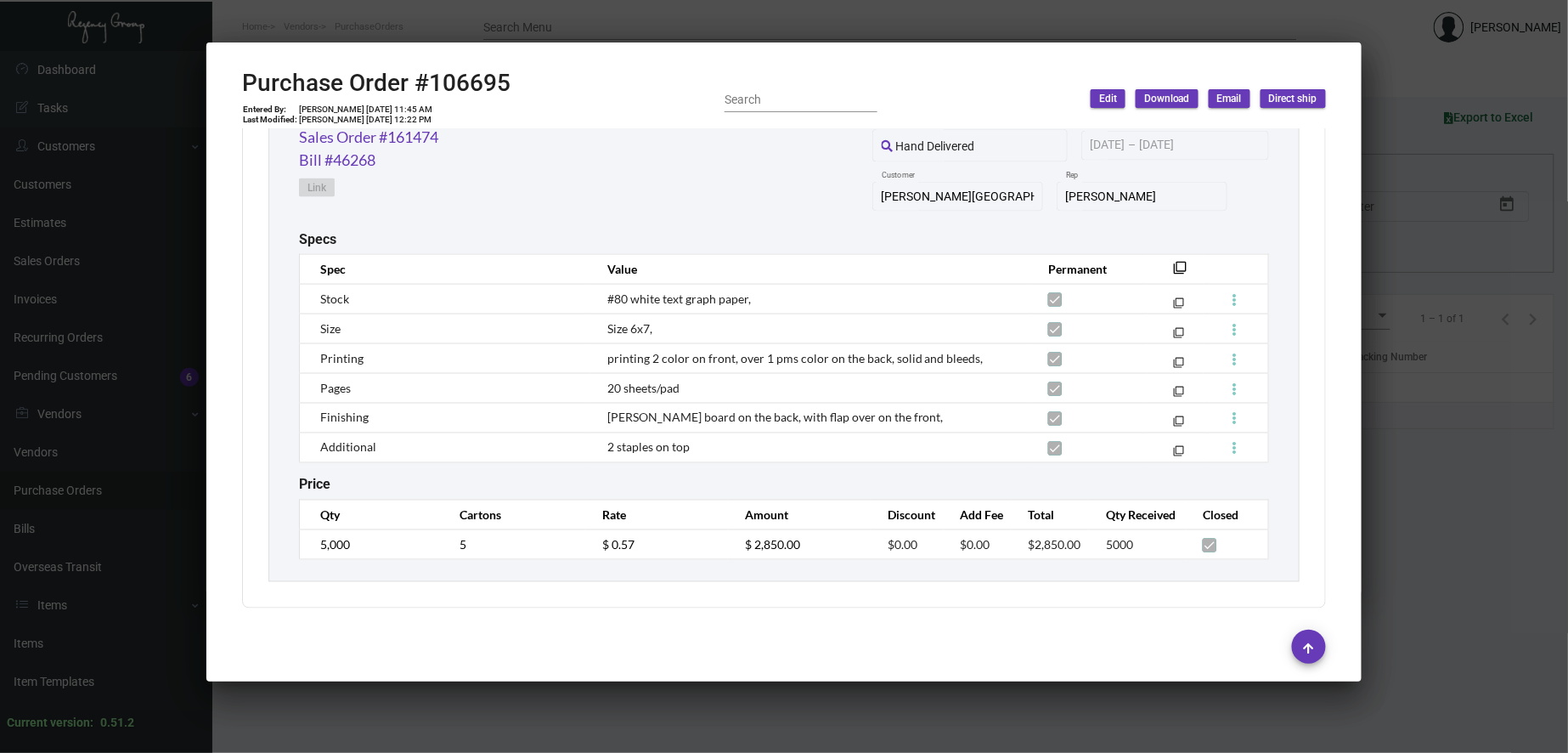
click at [1269, 359] on div "Memo Pads Standard Item Qty On Hand: 0.00 Qty On Other PO’s: 0.00 Qty On SO’s: …" at bounding box center [784, 298] width 1032 height 569
click at [996, 413] on td "[PERSON_NAME] board on the back, with flap over on the front," at bounding box center [811, 418] width 441 height 30
click at [901, 266] on th "Value" at bounding box center [811, 269] width 441 height 30
click at [916, 463] on div "Memo Pads Standard Item Qty On Hand: 0.00 Qty On Other PO’s: 0.00 Qty On SO’s: …" at bounding box center [784, 298] width 1032 height 569
click at [949, 437] on td "2 staples on top" at bounding box center [811, 447] width 441 height 30
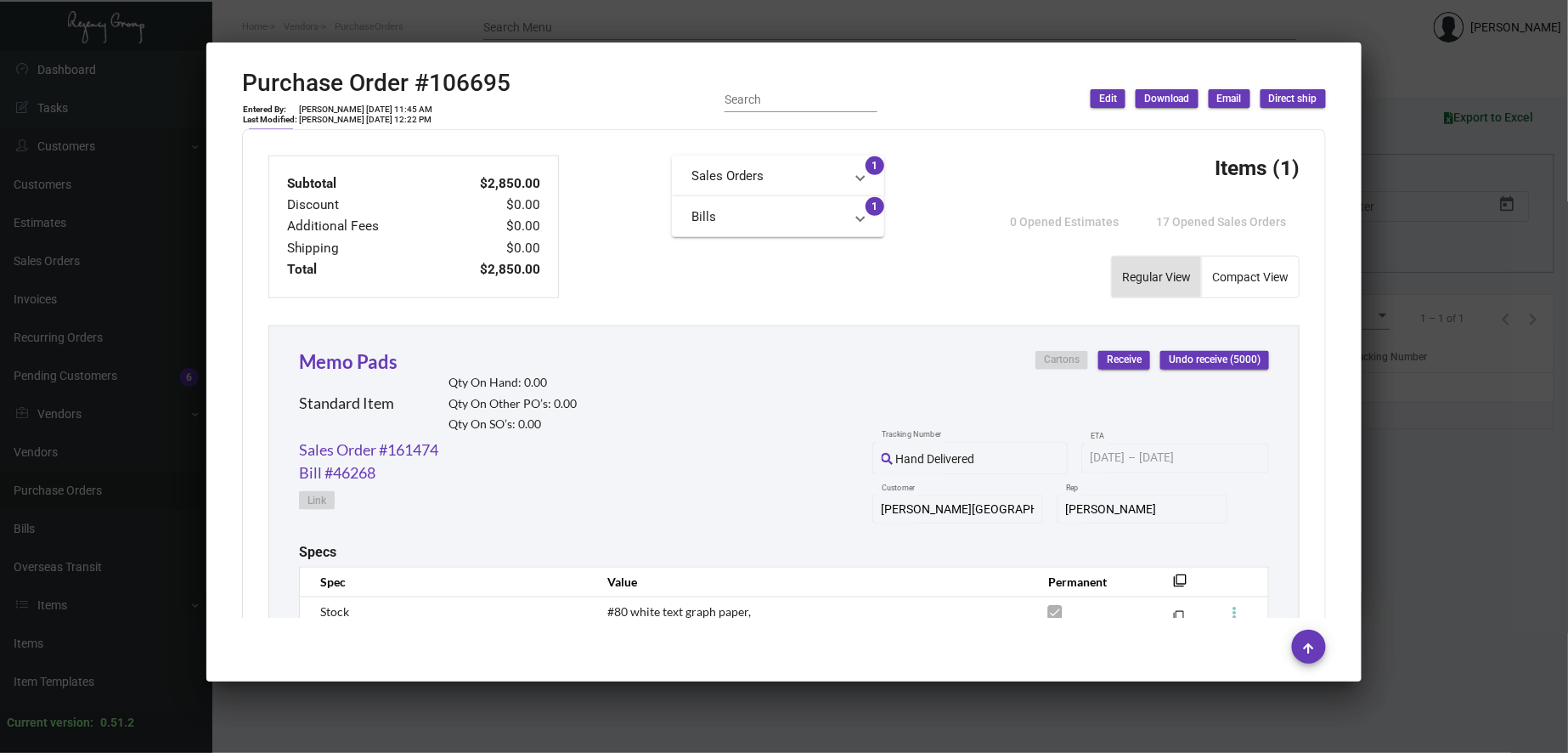
scroll to position [124, 0]
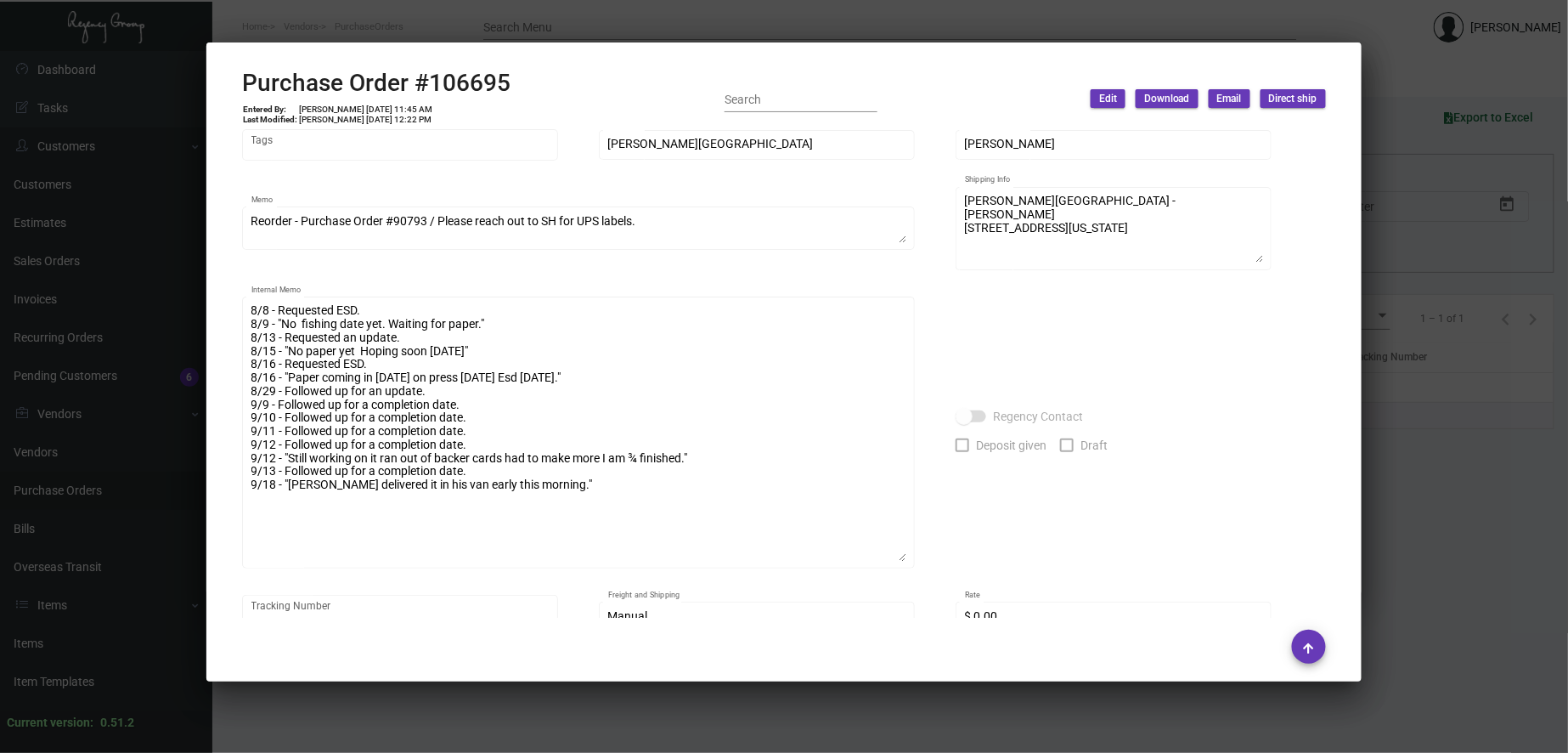
click at [930, 561] on div "WHAT IF NOTES Vendor Edit Vendor MISSING INFO MISSING INFO Contact 106695 Purch…" at bounding box center [784, 365] width 1084 height 700
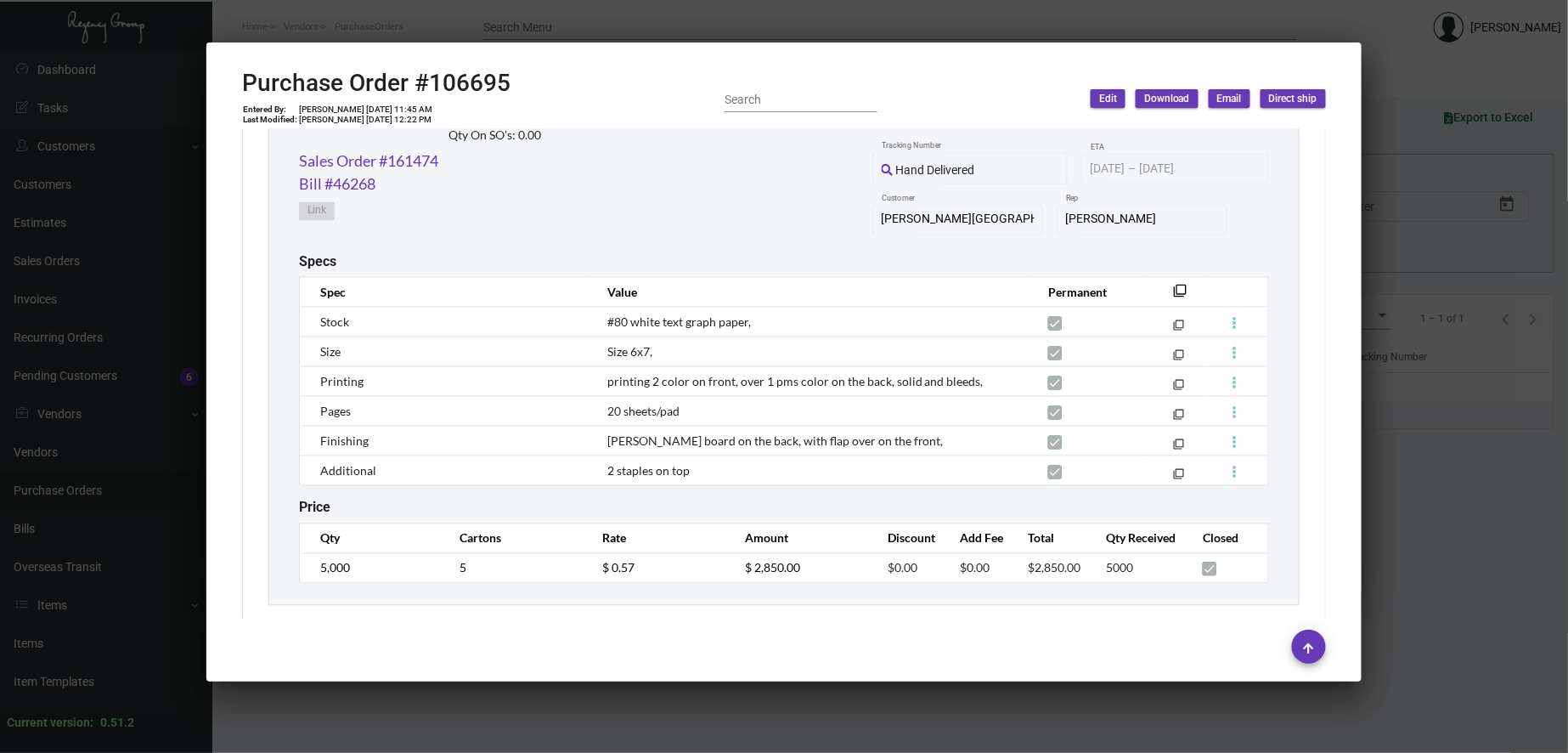
scroll to position [1140, 0]
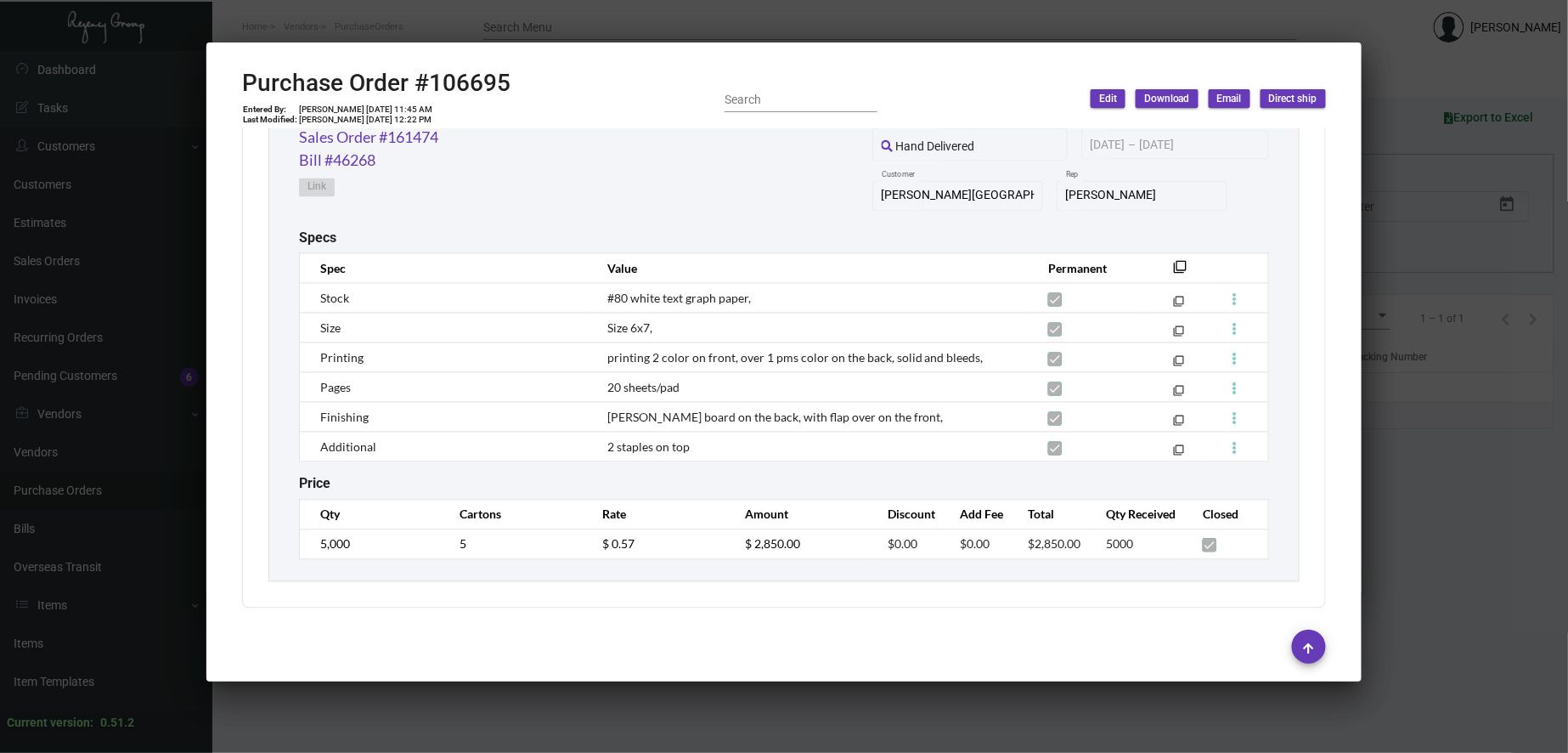
click at [903, 24] on div at bounding box center [784, 376] width 1568 height 753
